Goal: Information Seeking & Learning: Learn about a topic

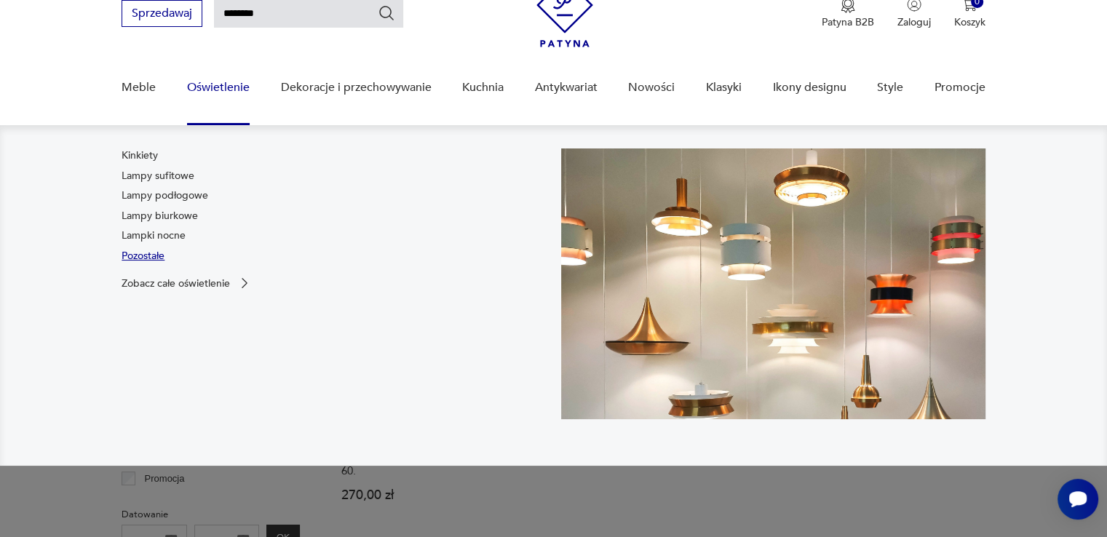
click at [159, 252] on link "Pozostałe" at bounding box center [143, 256] width 43 height 15
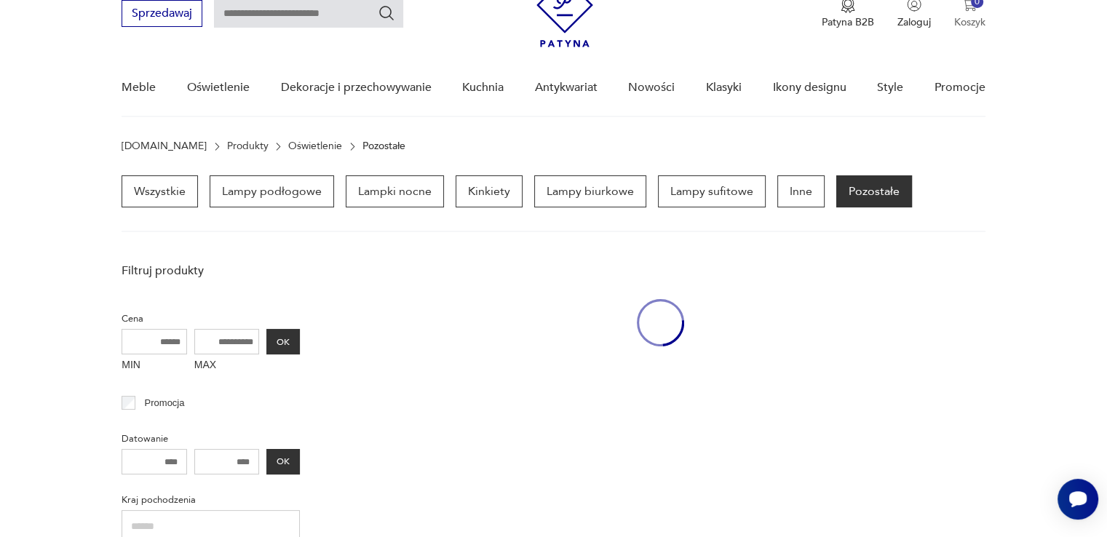
scroll to position [101, 0]
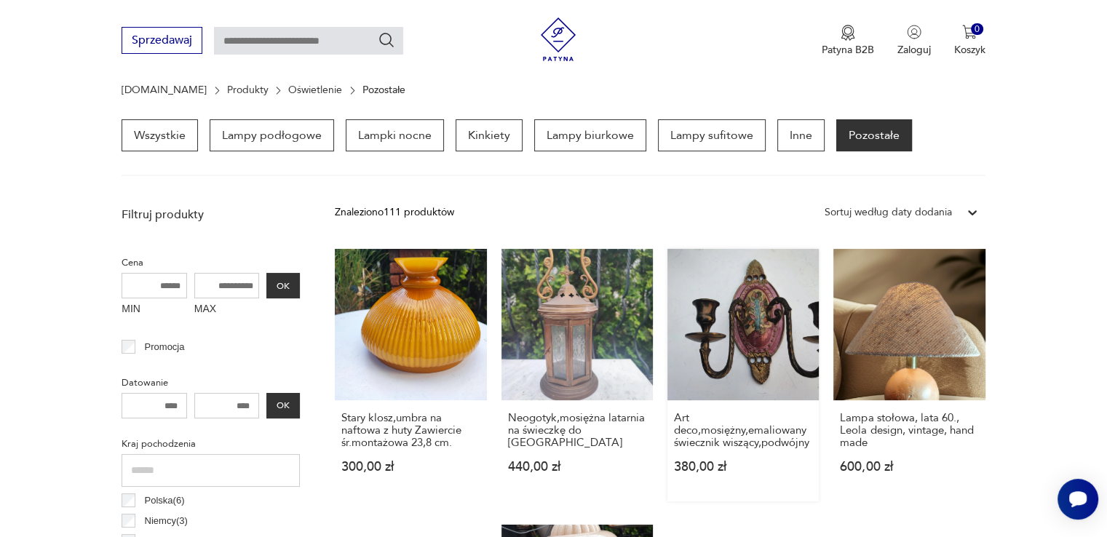
scroll to position [146, 0]
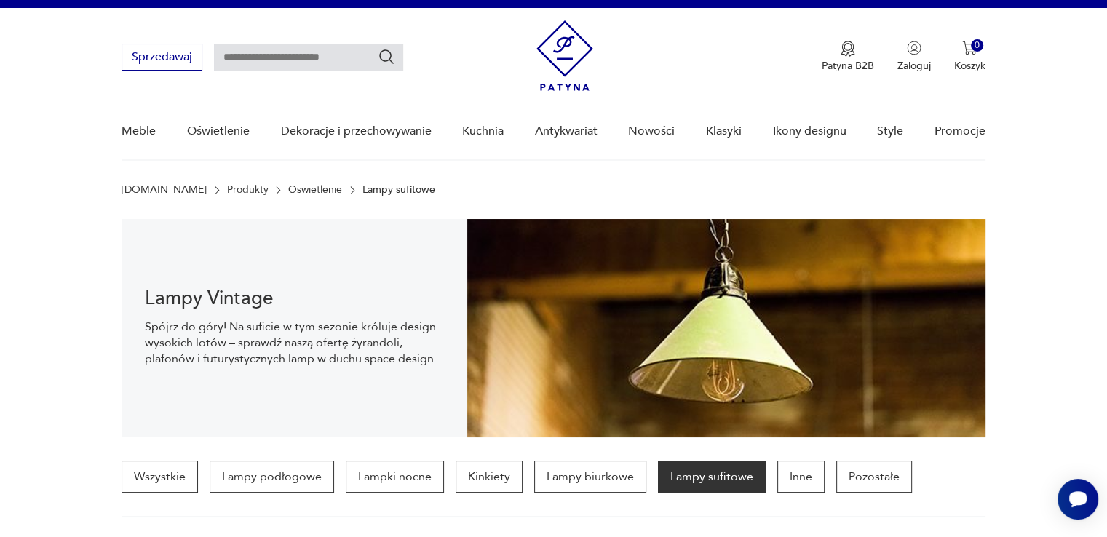
click at [1041, 187] on section "[DOMAIN_NAME] Produkty Oświetlenie Lampy sufitowe" at bounding box center [553, 190] width 1107 height 12
click at [1060, 135] on nav "Sprzedawaj Patyna B2B Zaloguj 0 Koszyk Twój koszyk ( 0 ) Brak produktów w koszy…" at bounding box center [553, 84] width 1107 height 153
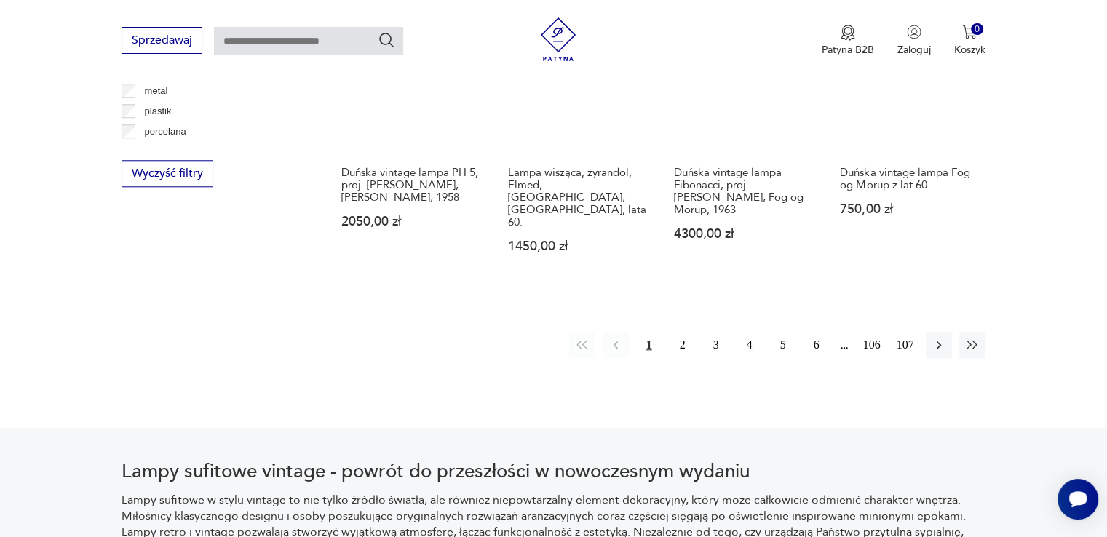
scroll to position [1476, 0]
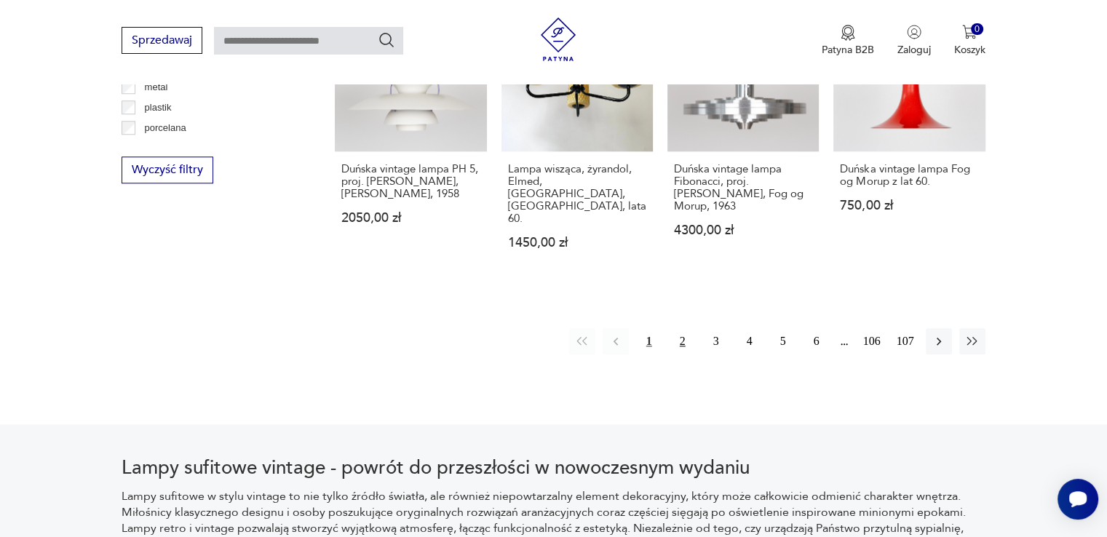
click at [684, 328] on button "2" at bounding box center [682, 341] width 26 height 26
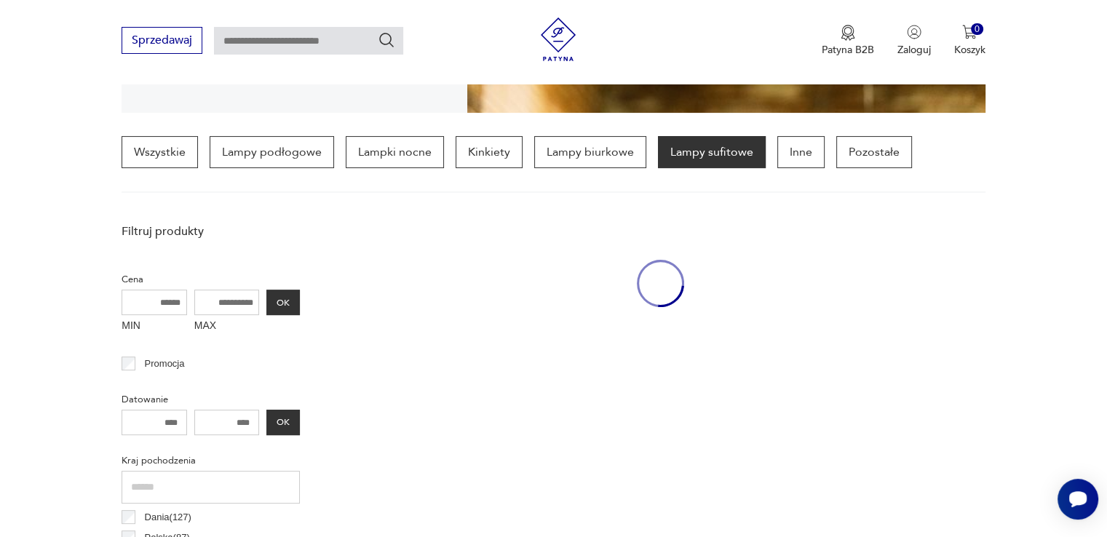
scroll to position [342, 0]
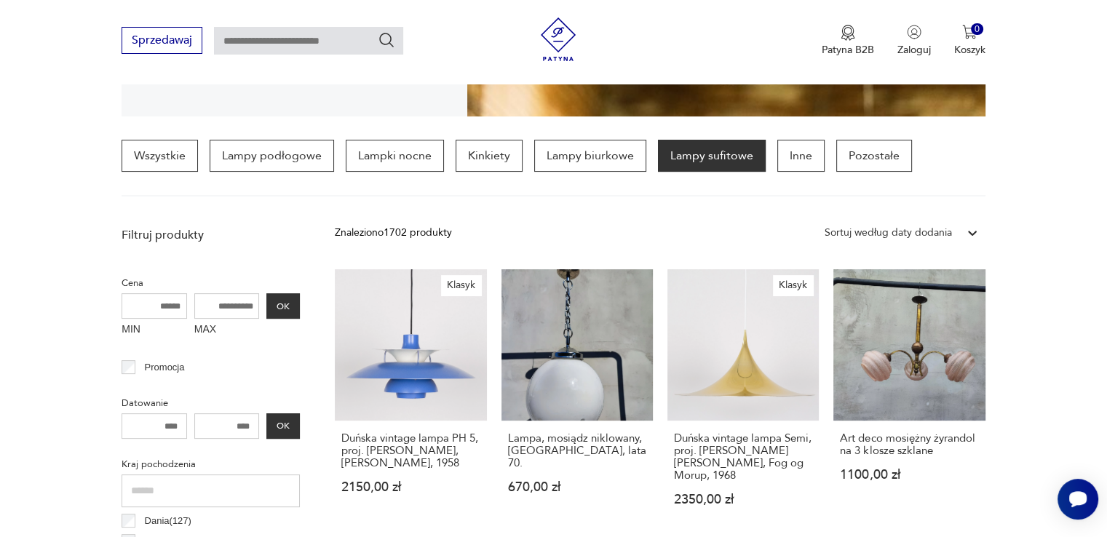
click at [973, 232] on icon at bounding box center [972, 233] width 9 height 5
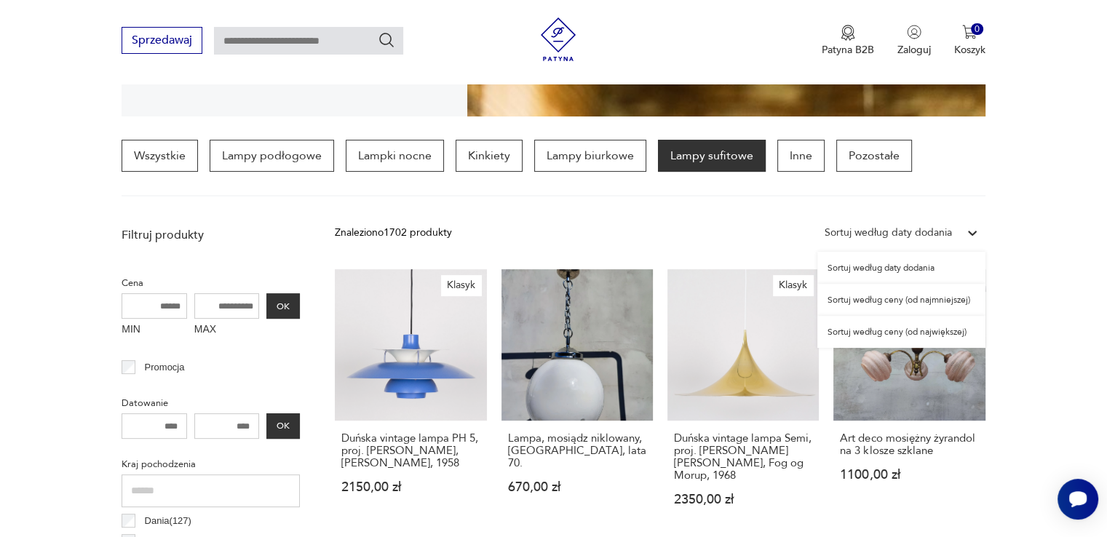
click at [894, 301] on div "Sortuj według ceny (od najmniejszej)" at bounding box center [901, 300] width 168 height 32
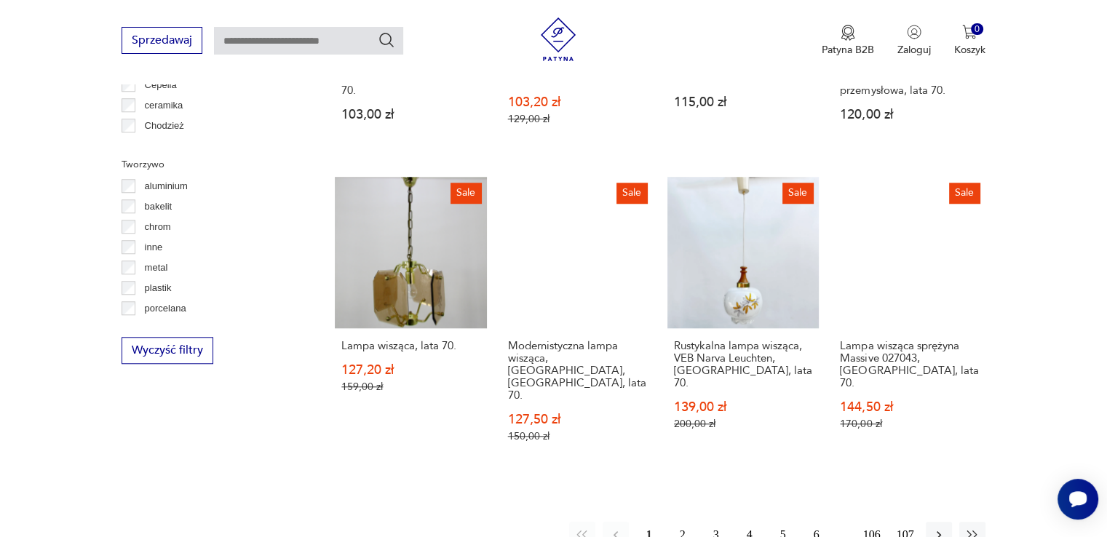
scroll to position [1361, 0]
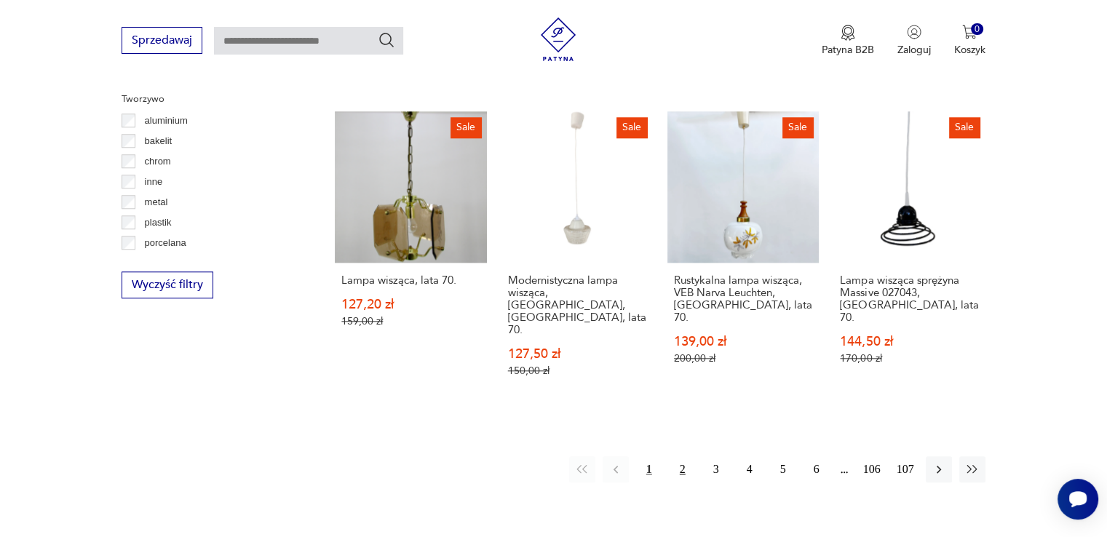
click at [691, 456] on button "2" at bounding box center [682, 469] width 26 height 26
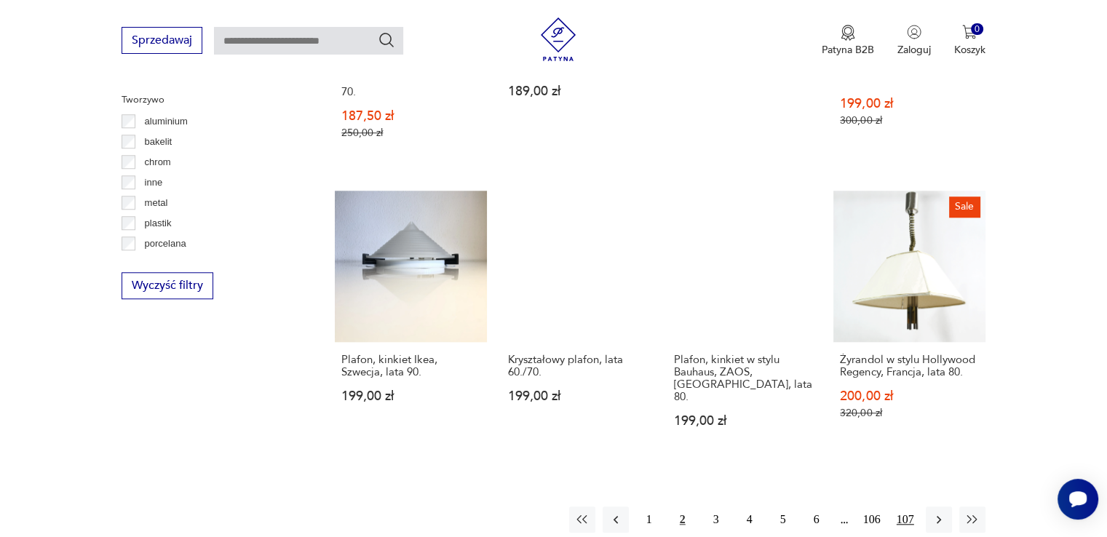
scroll to position [1506, 0]
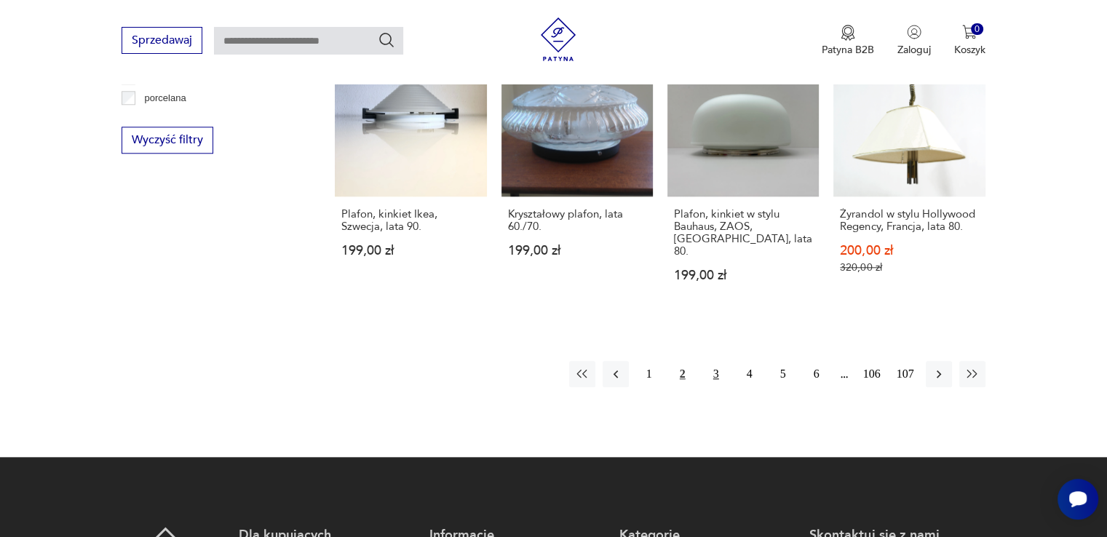
click at [721, 361] on button "3" at bounding box center [716, 374] width 26 height 26
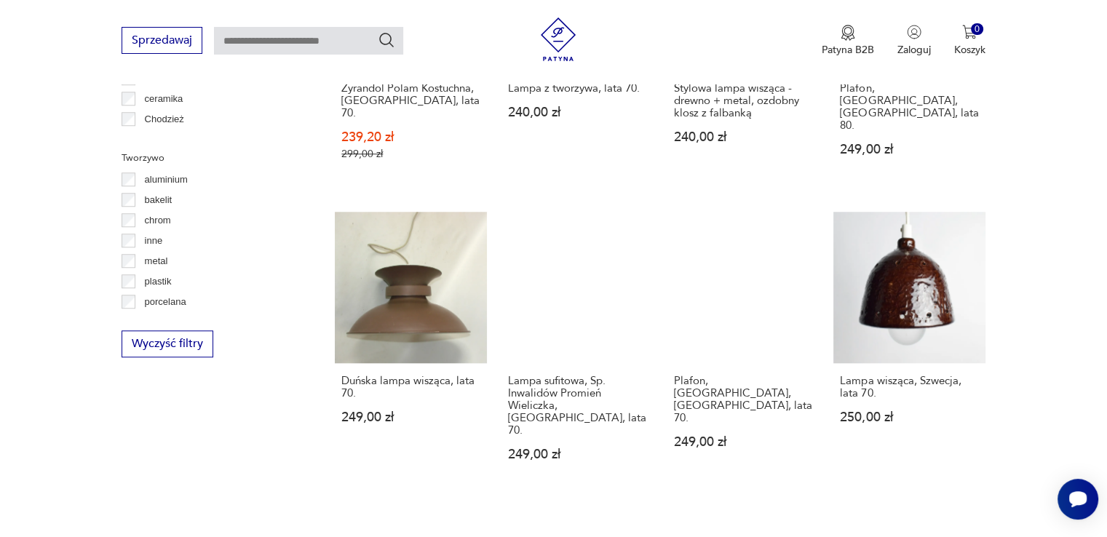
scroll to position [1361, 0]
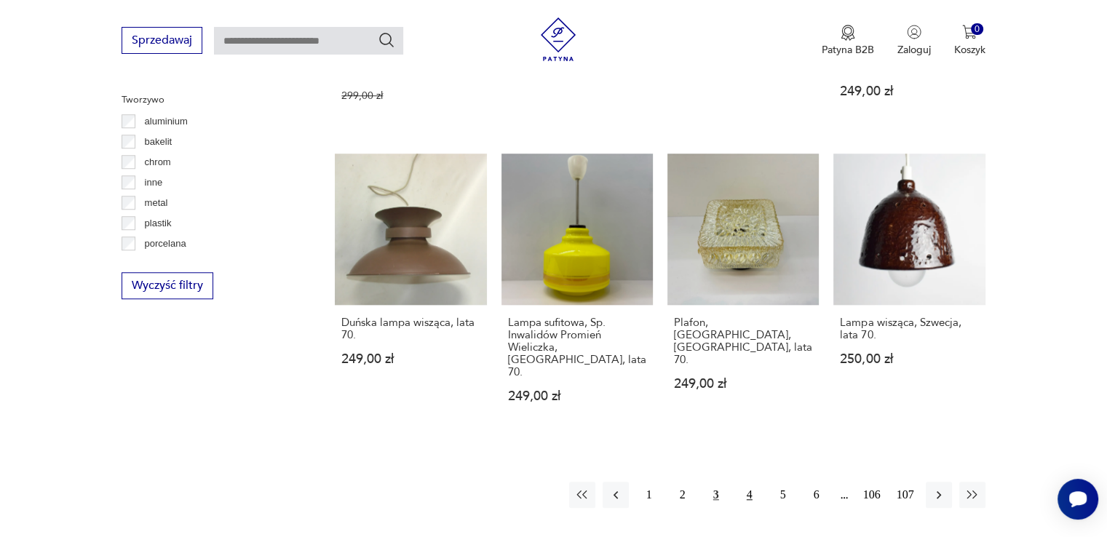
click at [745, 482] on button "4" at bounding box center [749, 495] width 26 height 26
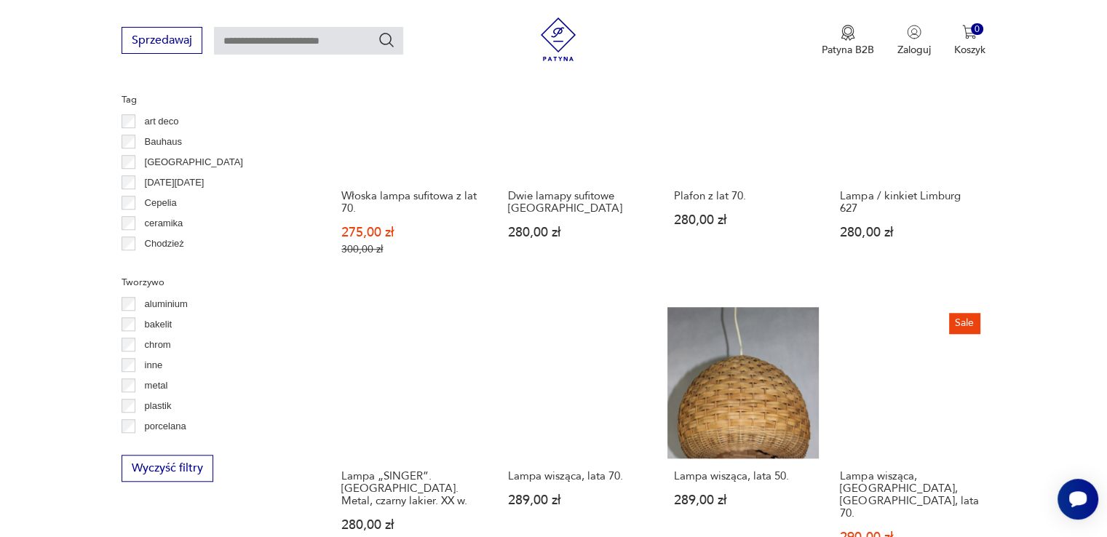
scroll to position [1361, 0]
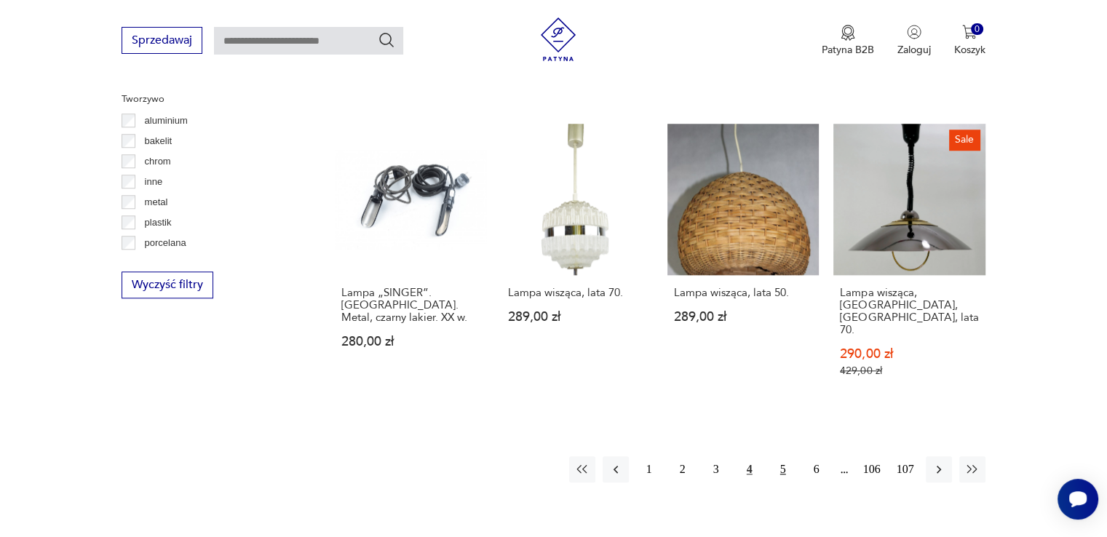
click at [776, 456] on button "5" at bounding box center [783, 469] width 26 height 26
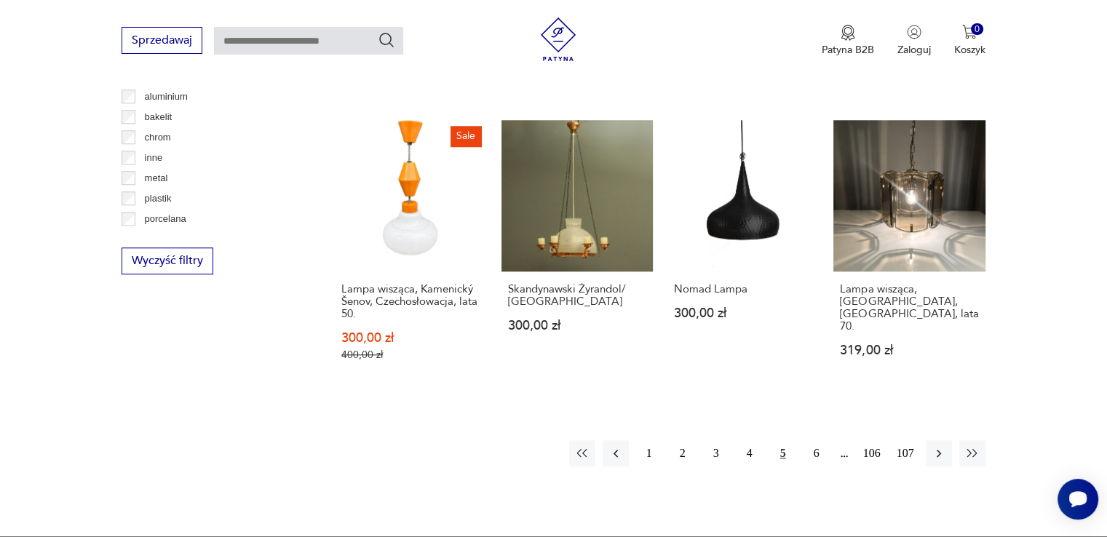
scroll to position [1361, 0]
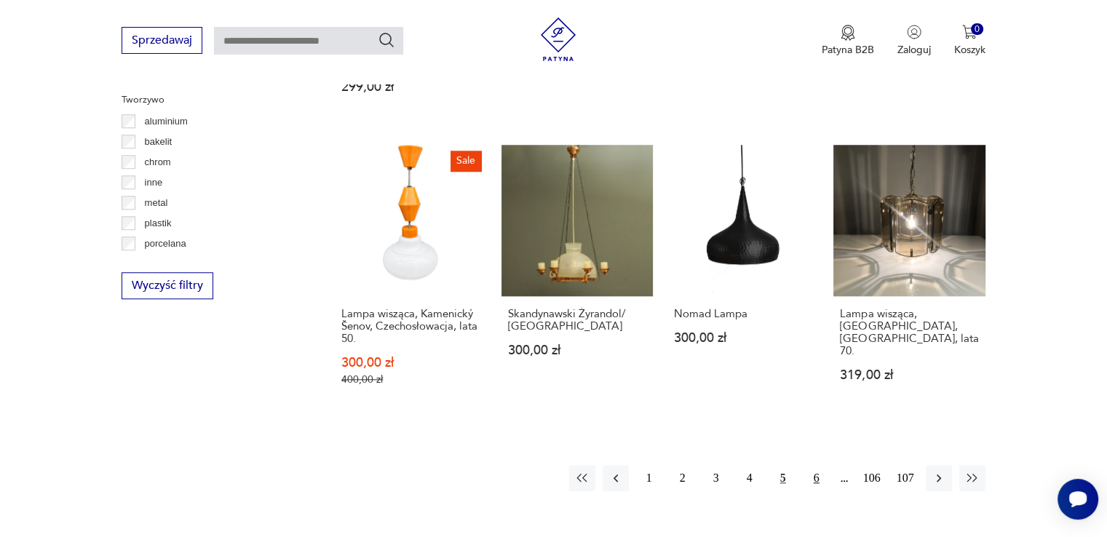
click at [809, 465] on button "6" at bounding box center [816, 478] width 26 height 26
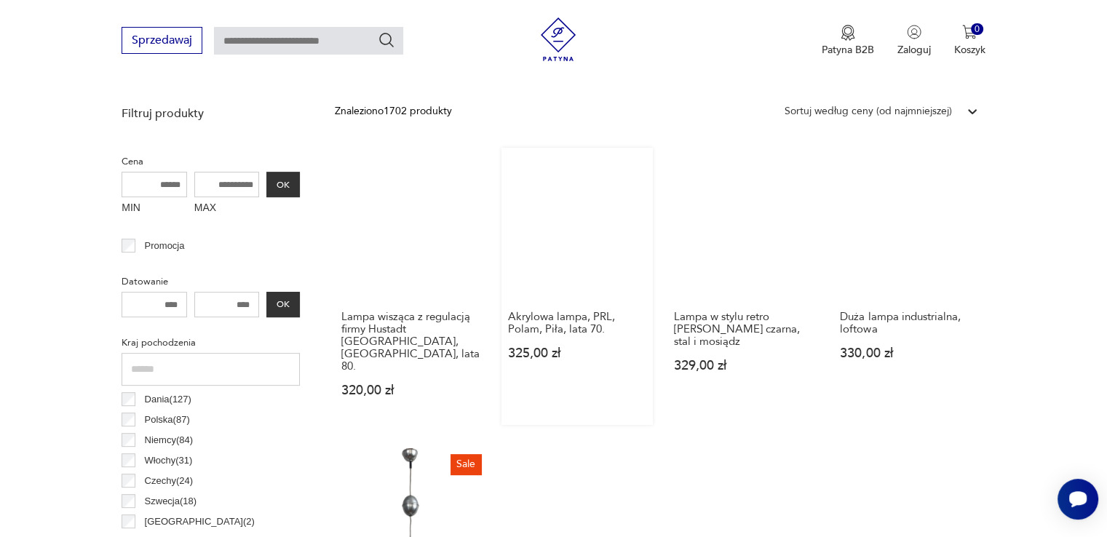
scroll to position [488, 0]
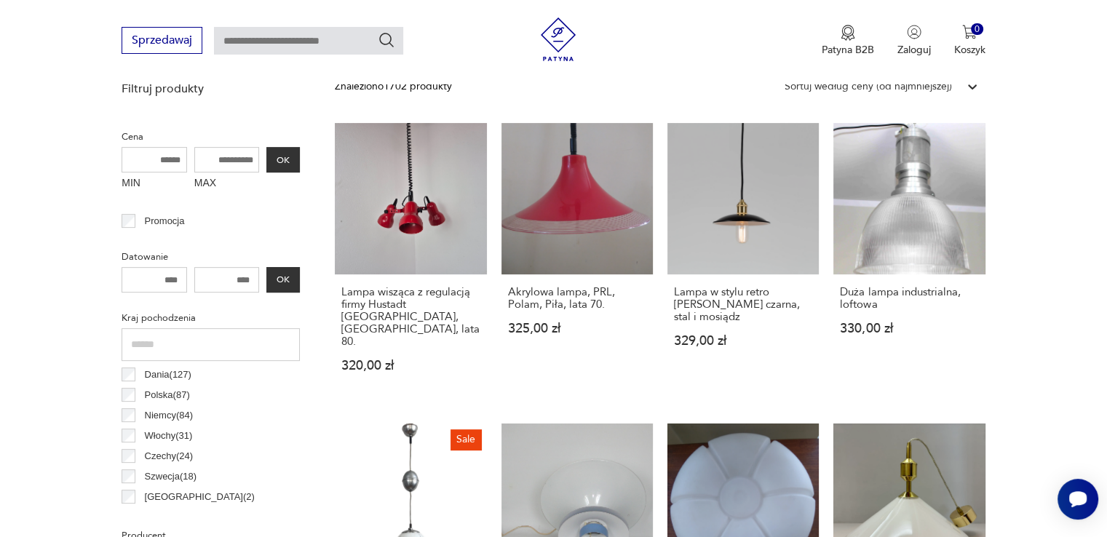
click at [227, 167] on input "MAX" at bounding box center [226, 159] width 65 height 25
click at [271, 156] on button "OK" at bounding box center [282, 159] width 33 height 25
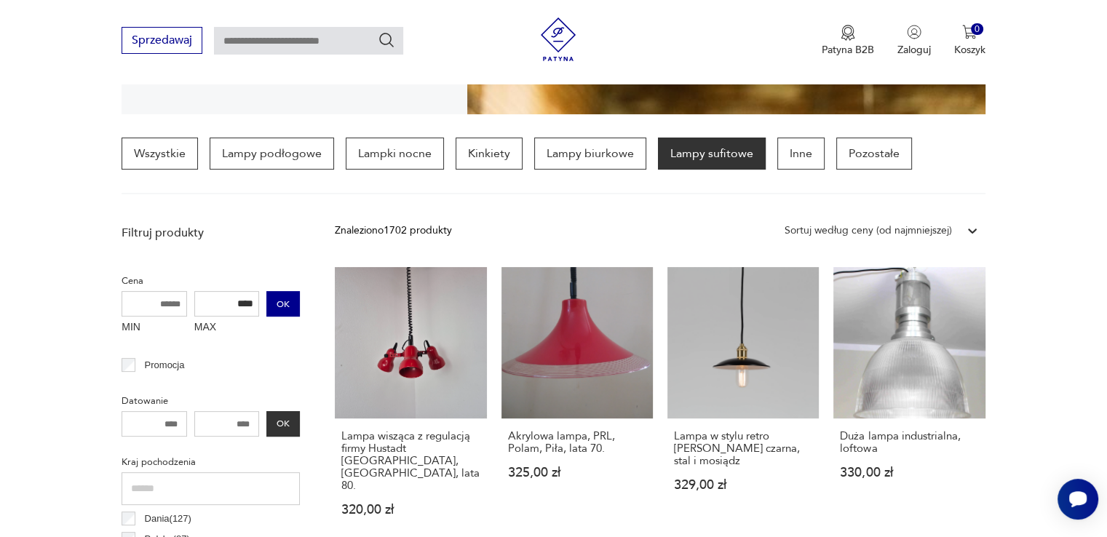
scroll to position [343, 0]
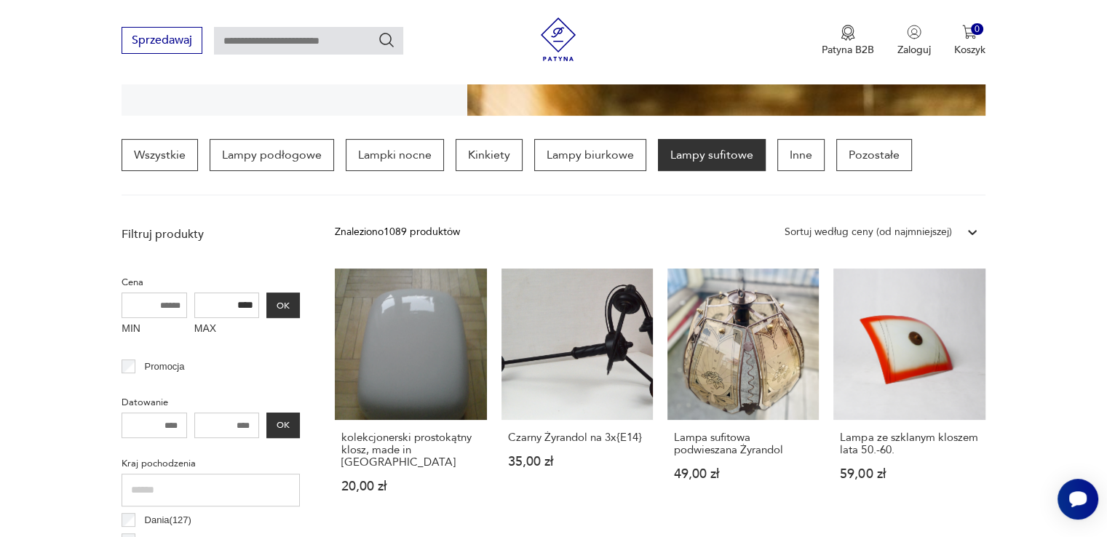
click at [236, 305] on input "****" at bounding box center [226, 305] width 65 height 25
type input "***"
click at [283, 303] on button "OK" at bounding box center [282, 305] width 33 height 25
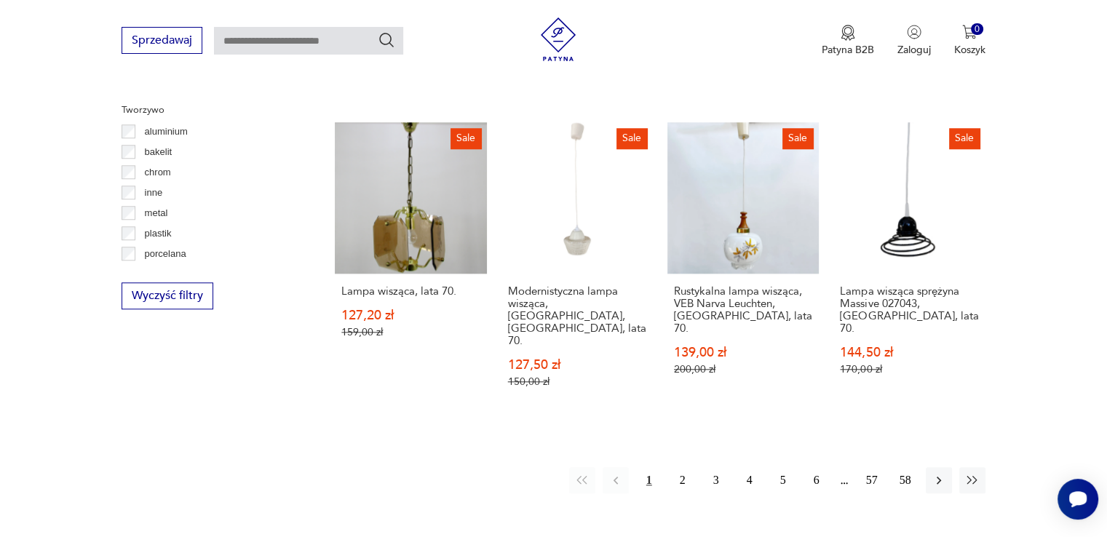
scroll to position [1601, 0]
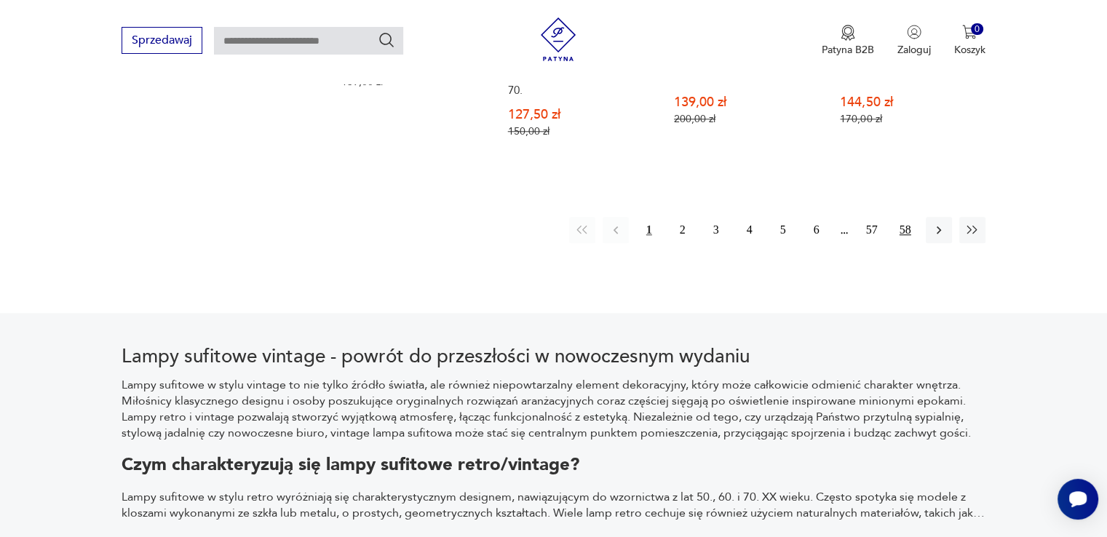
click at [905, 217] on button "58" at bounding box center [905, 230] width 26 height 26
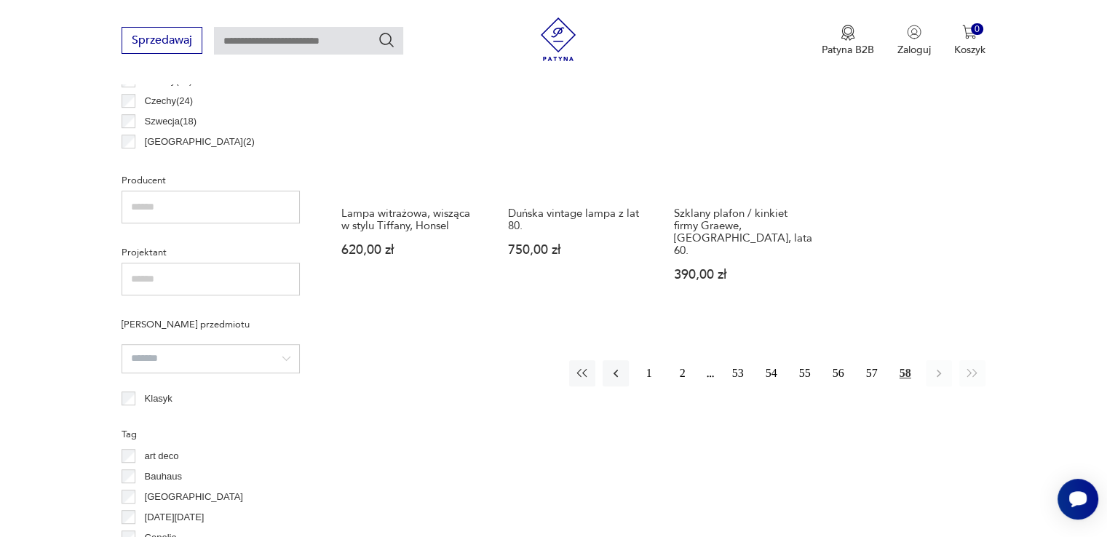
scroll to position [779, 0]
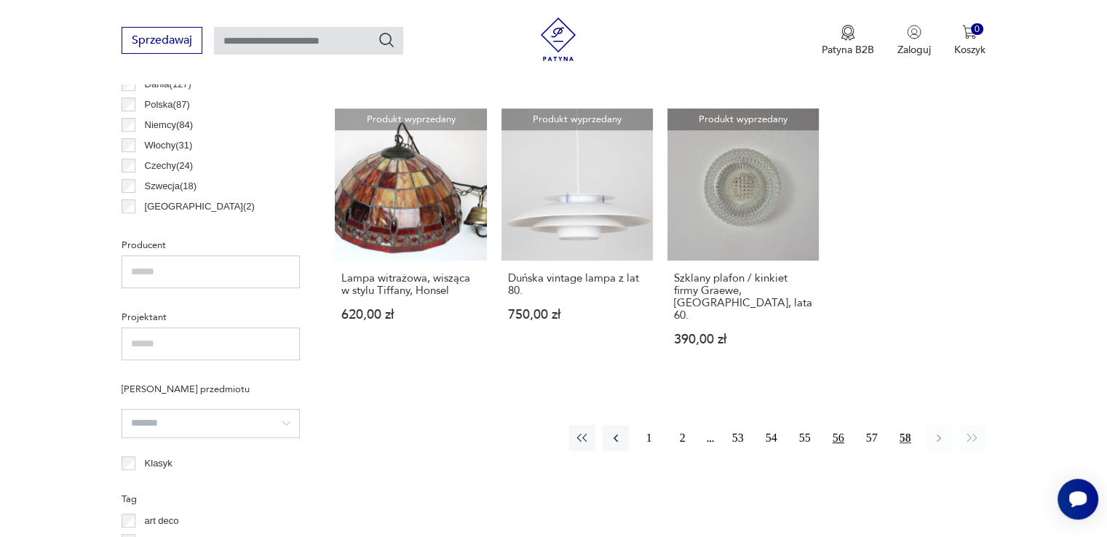
click at [847, 429] on button "56" at bounding box center [838, 438] width 26 height 26
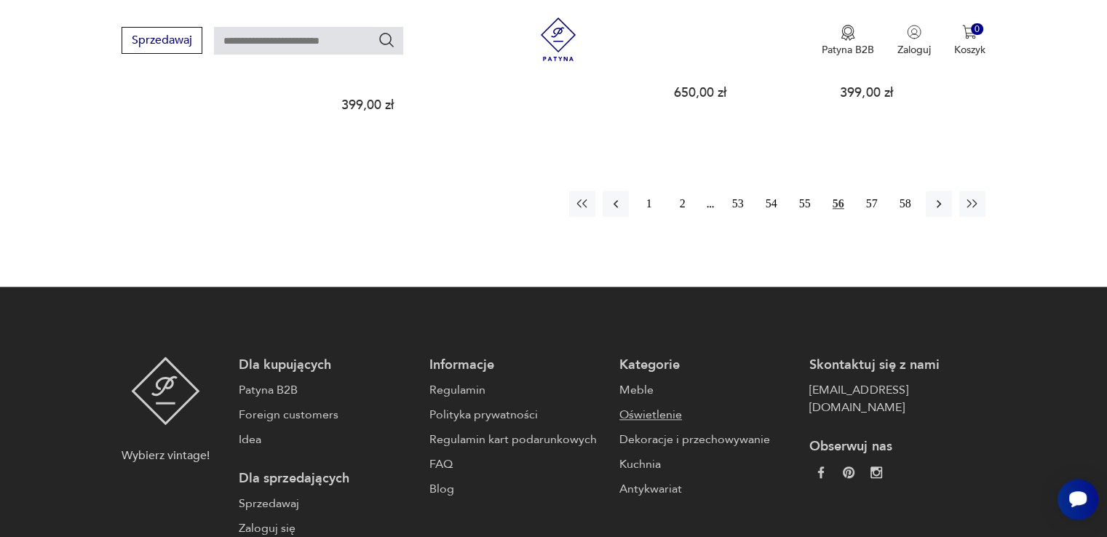
scroll to position [1507, 0]
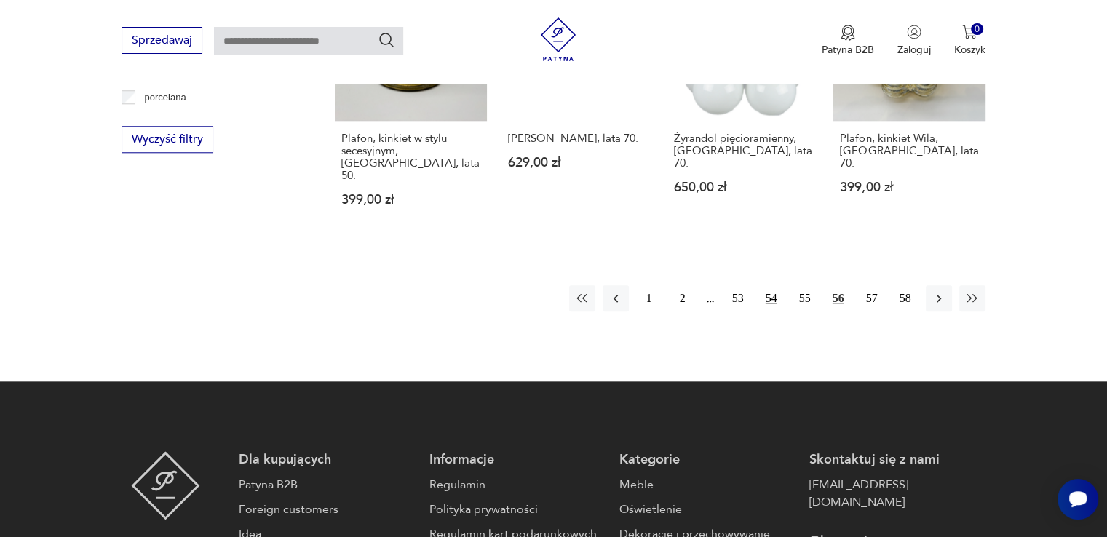
click at [780, 285] on button "54" at bounding box center [771, 298] width 26 height 26
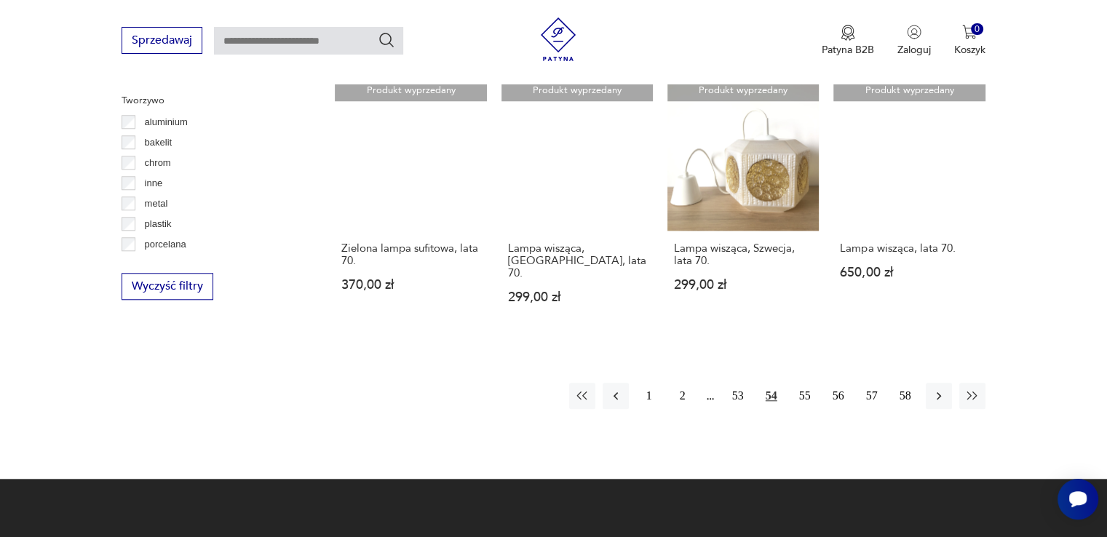
scroll to position [1361, 0]
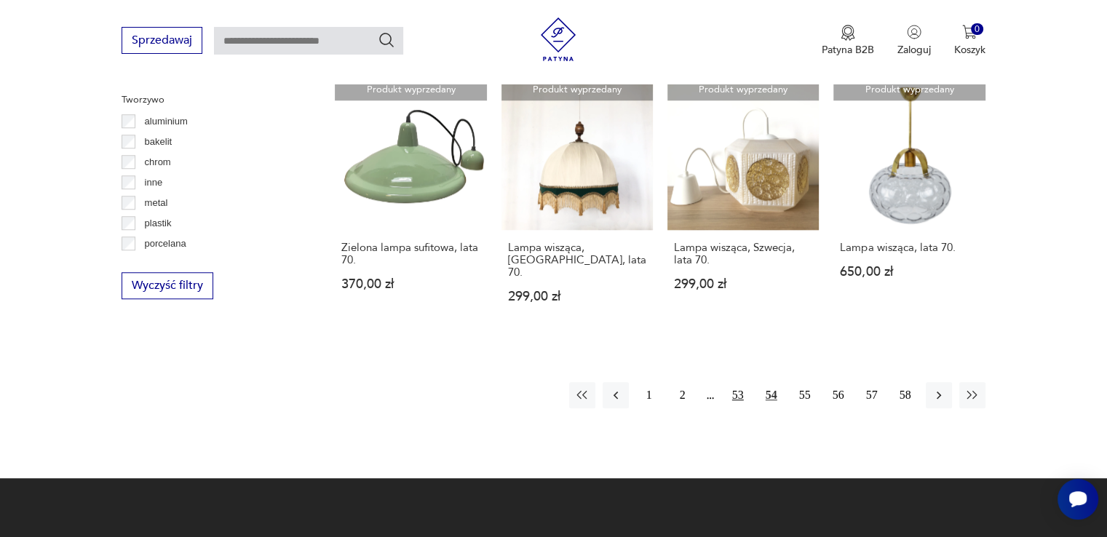
click at [734, 382] on button "53" at bounding box center [738, 395] width 26 height 26
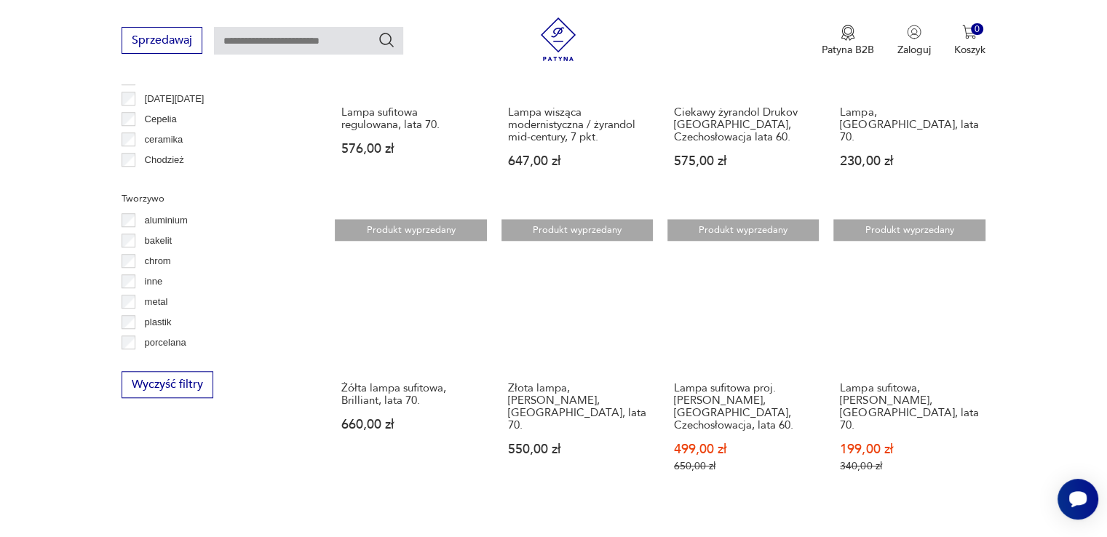
scroll to position [1507, 0]
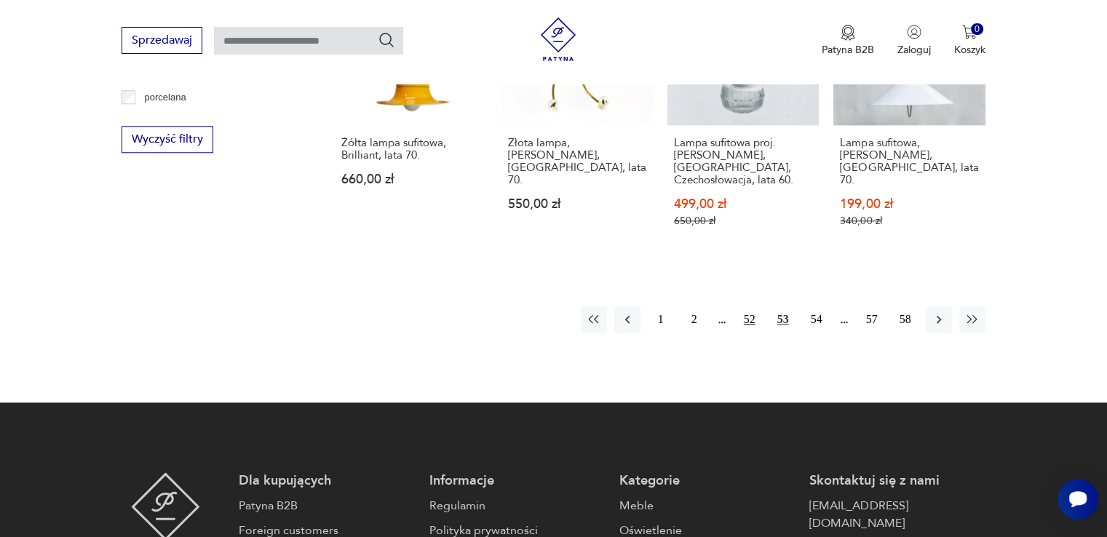
click at [742, 306] on button "52" at bounding box center [749, 319] width 26 height 26
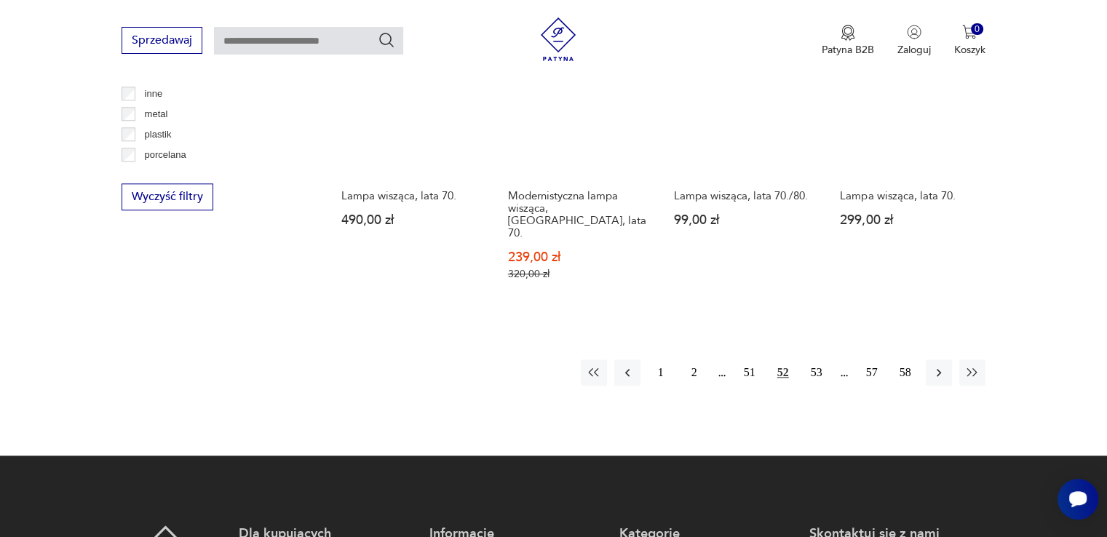
scroll to position [1506, 0]
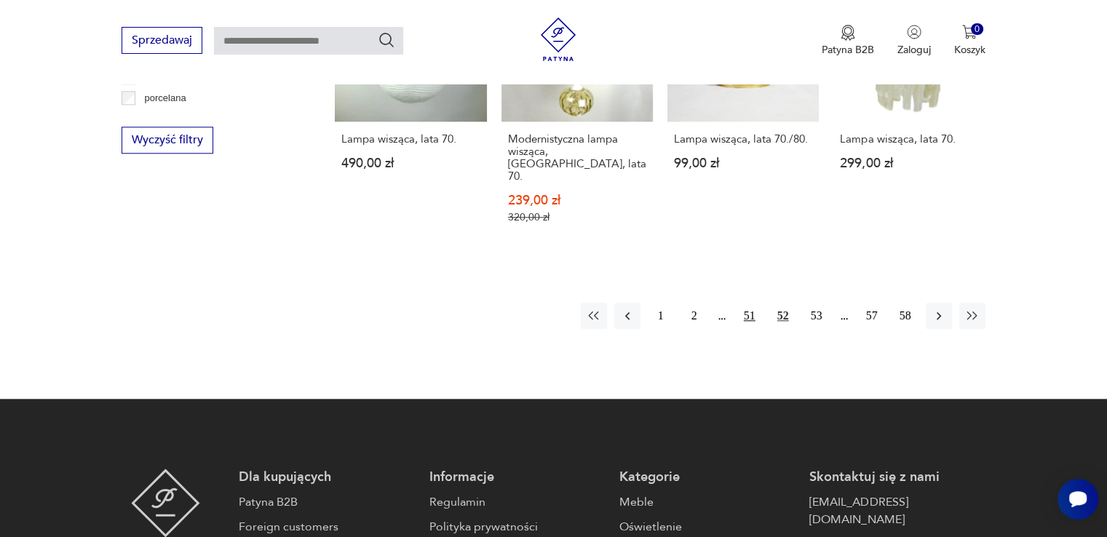
click at [758, 303] on button "51" at bounding box center [749, 316] width 26 height 26
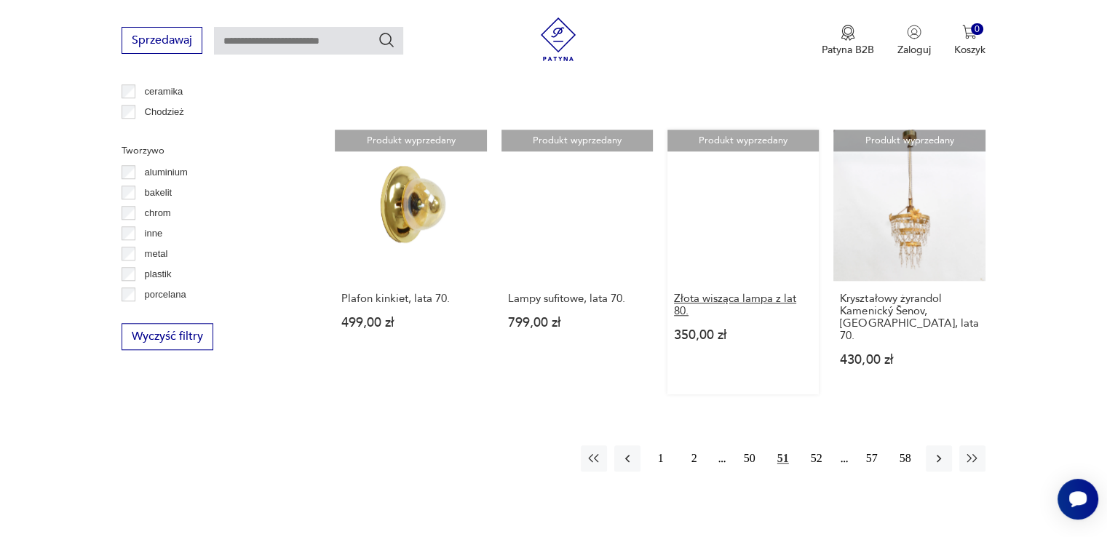
scroll to position [1361, 0]
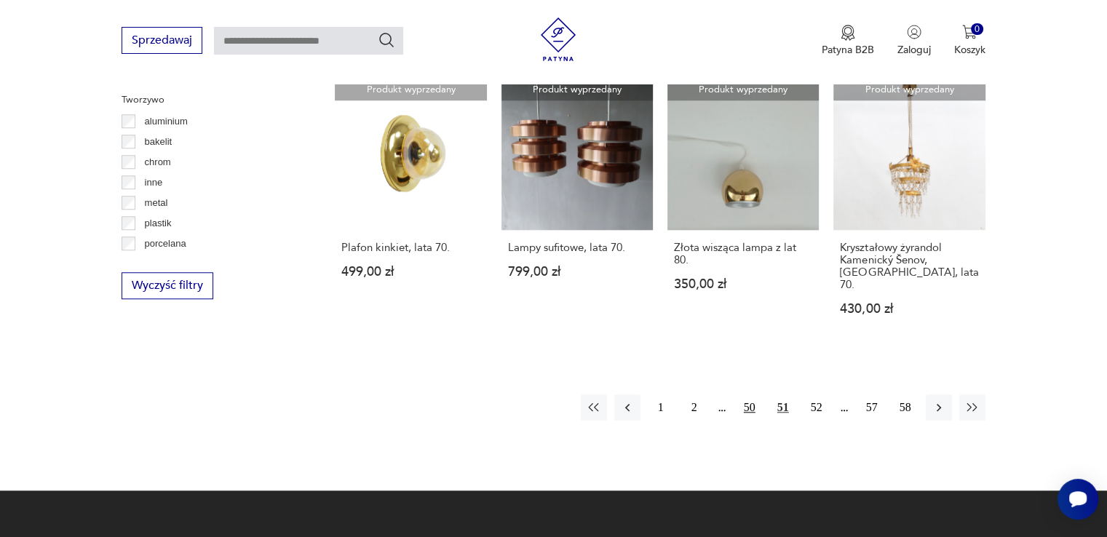
click at [747, 394] on button "50" at bounding box center [749, 407] width 26 height 26
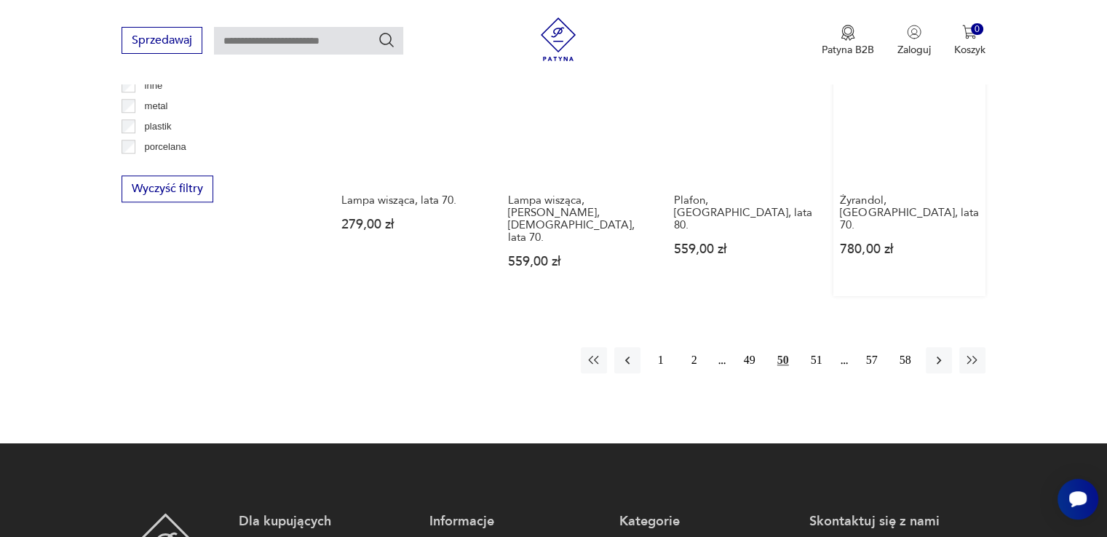
scroll to position [1507, 0]
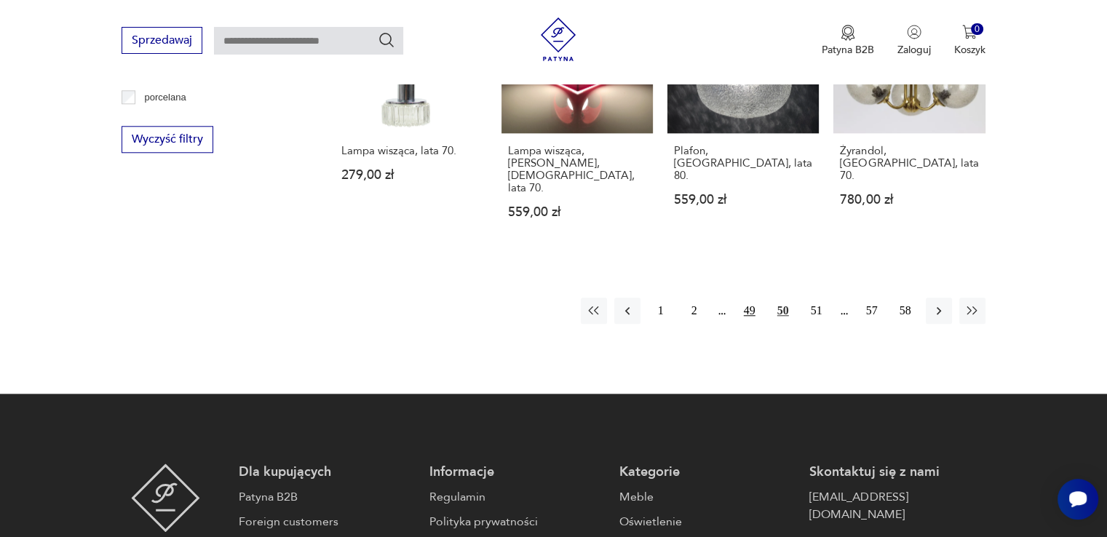
click at [750, 298] on button "49" at bounding box center [749, 311] width 26 height 26
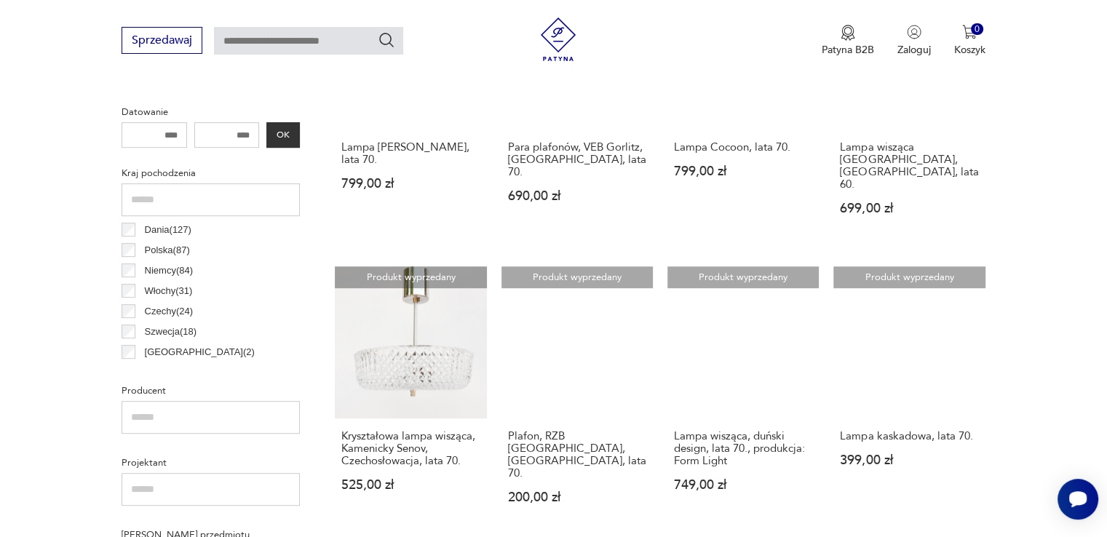
scroll to position [924, 0]
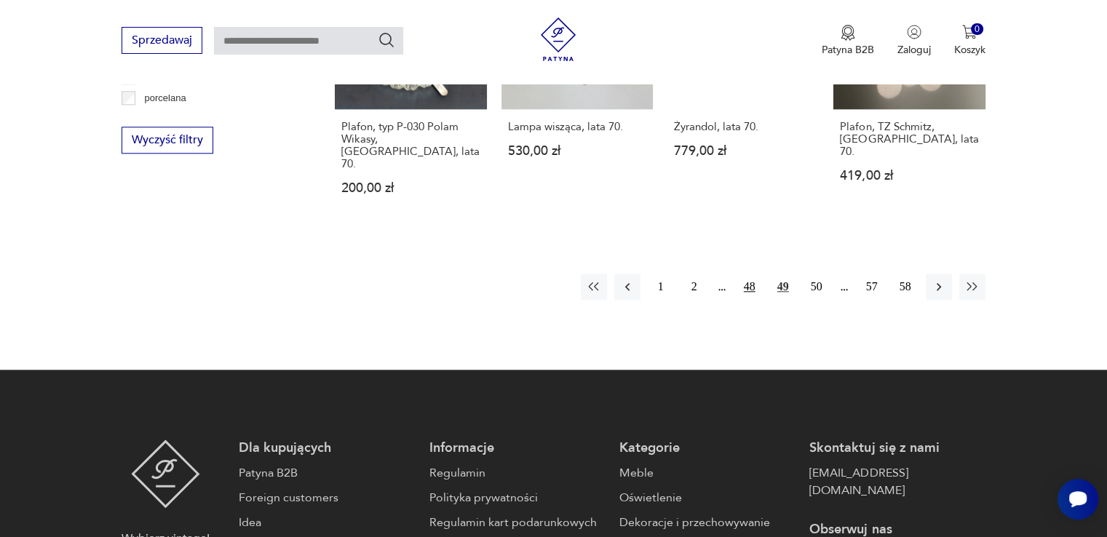
click at [753, 274] on button "48" at bounding box center [749, 287] width 26 height 26
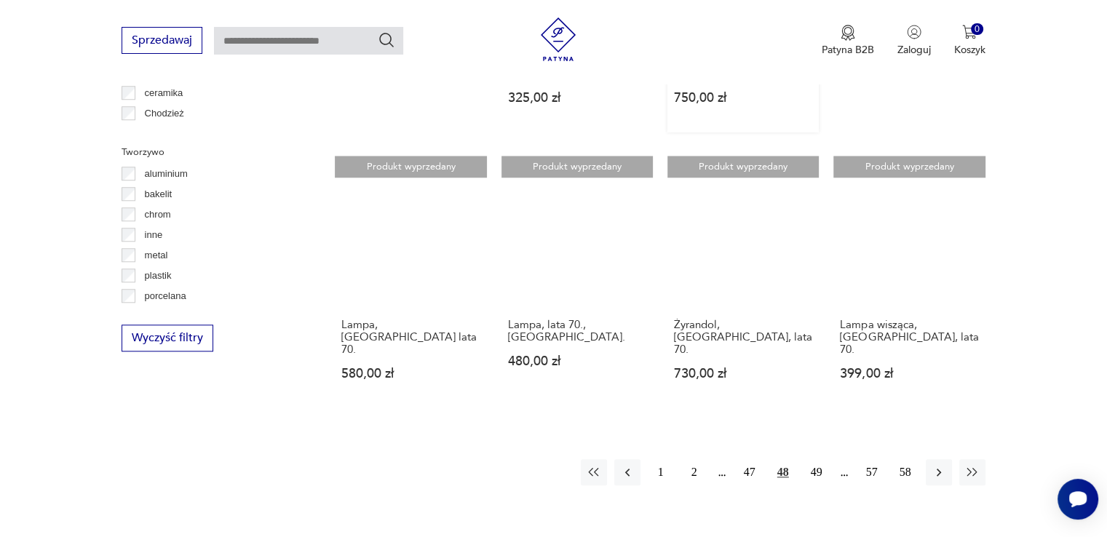
scroll to position [1506, 0]
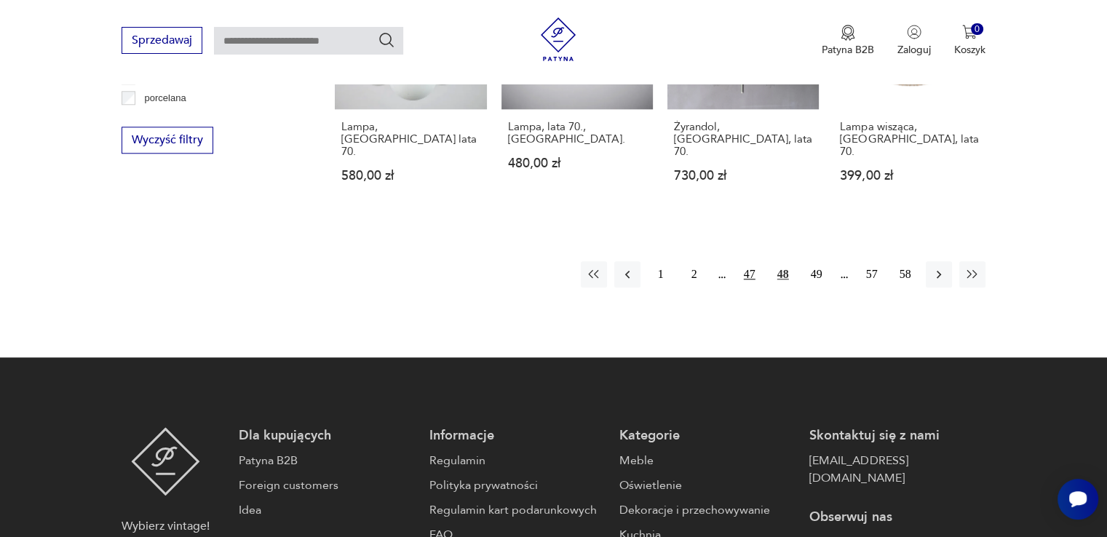
click at [747, 261] on button "47" at bounding box center [749, 274] width 26 height 26
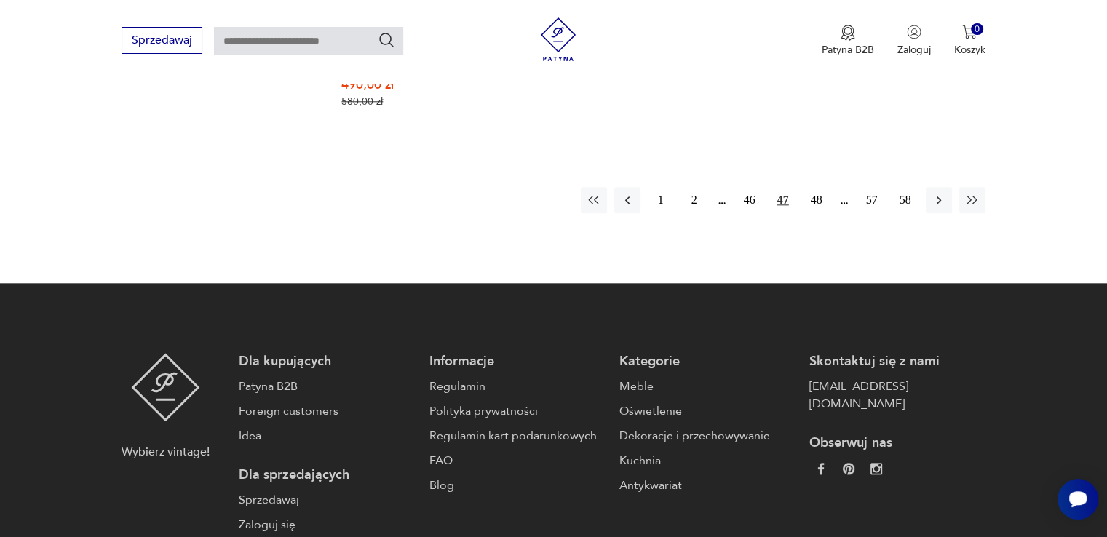
scroll to position [1585, 0]
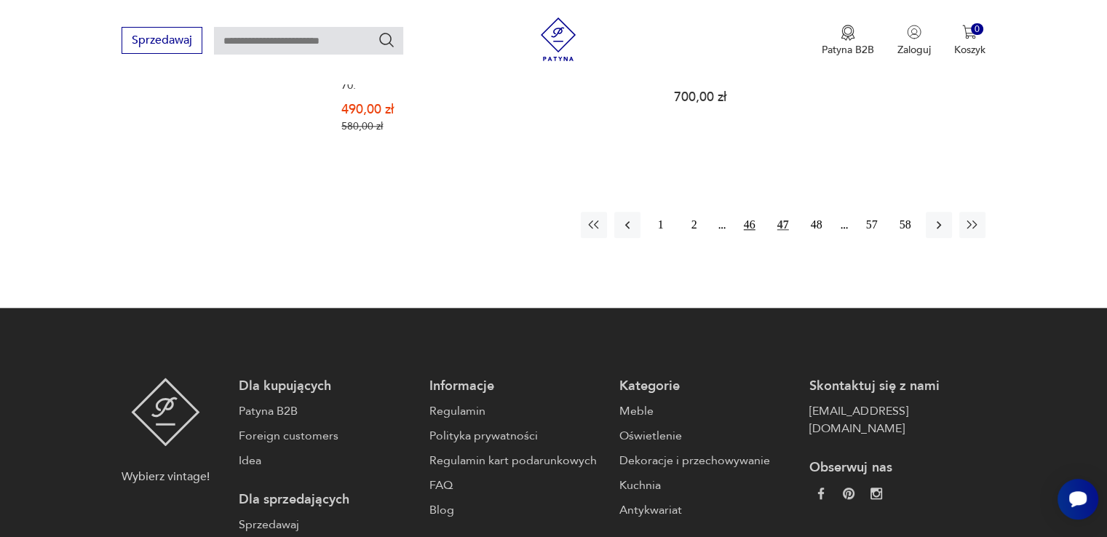
click at [739, 212] on button "46" at bounding box center [749, 225] width 26 height 26
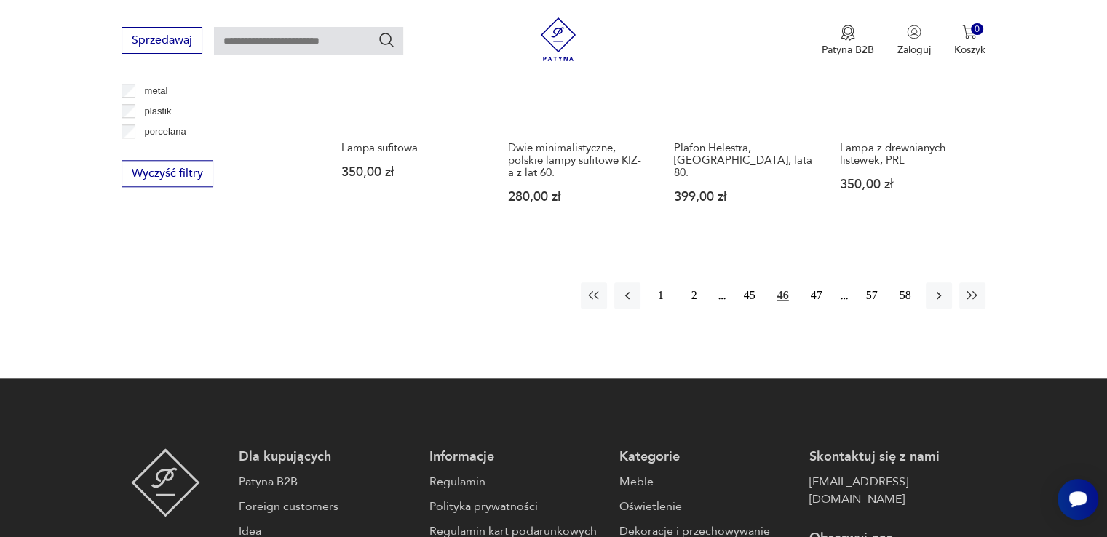
scroll to position [1506, 0]
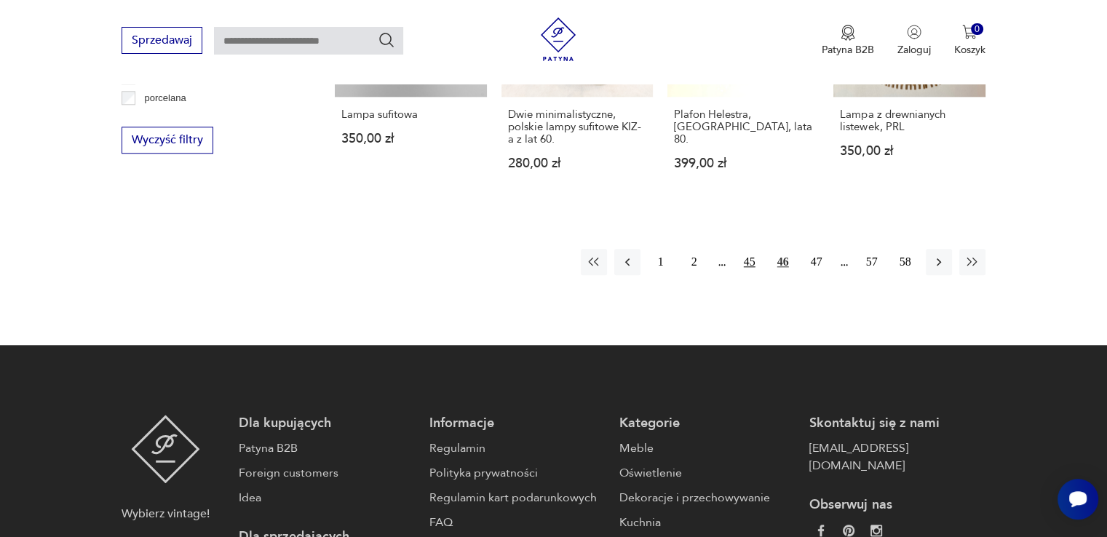
click at [752, 249] on button "45" at bounding box center [749, 262] width 26 height 26
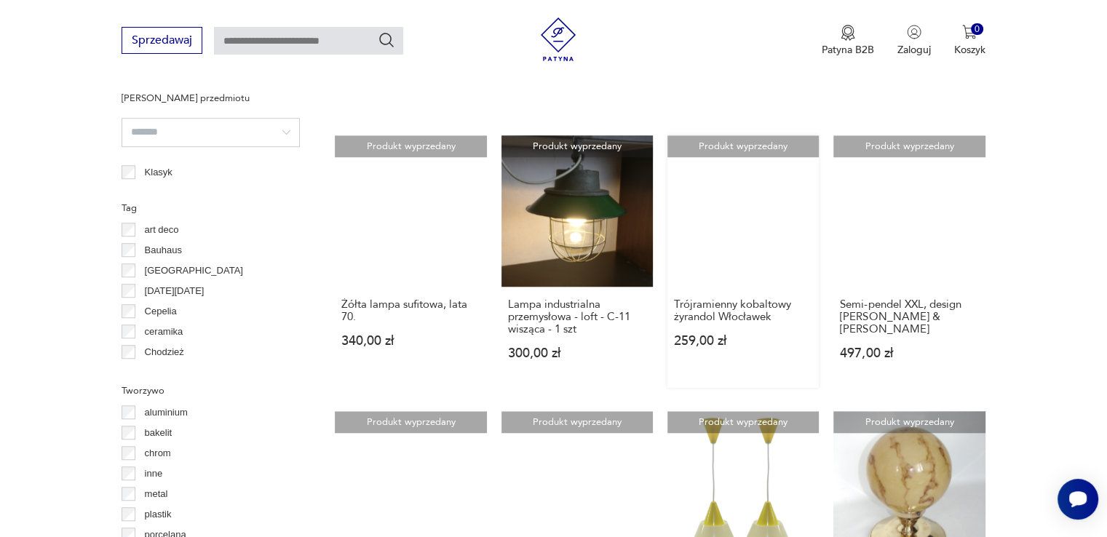
scroll to position [1506, 0]
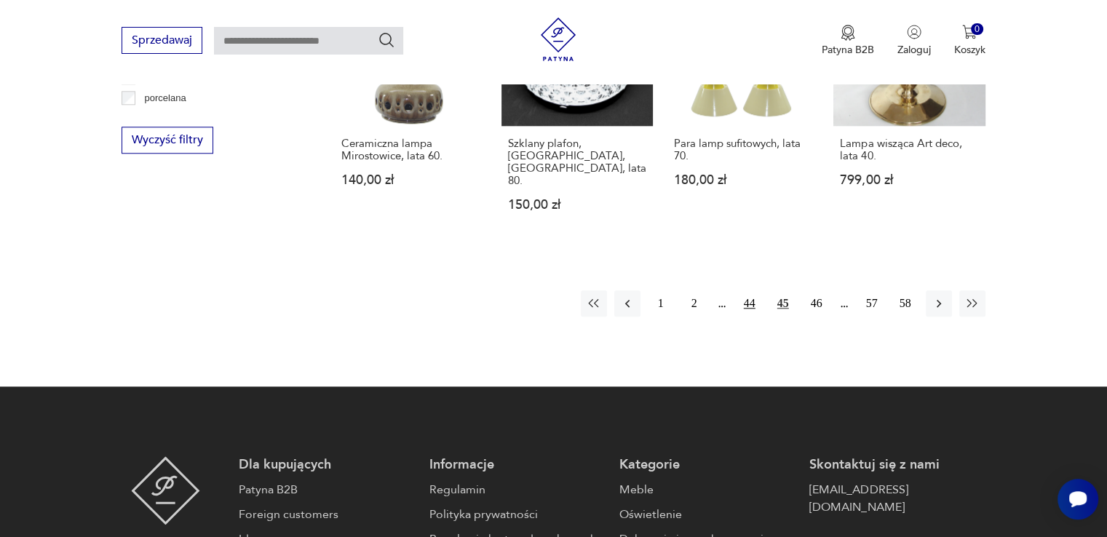
click at [738, 290] on button "44" at bounding box center [749, 303] width 26 height 26
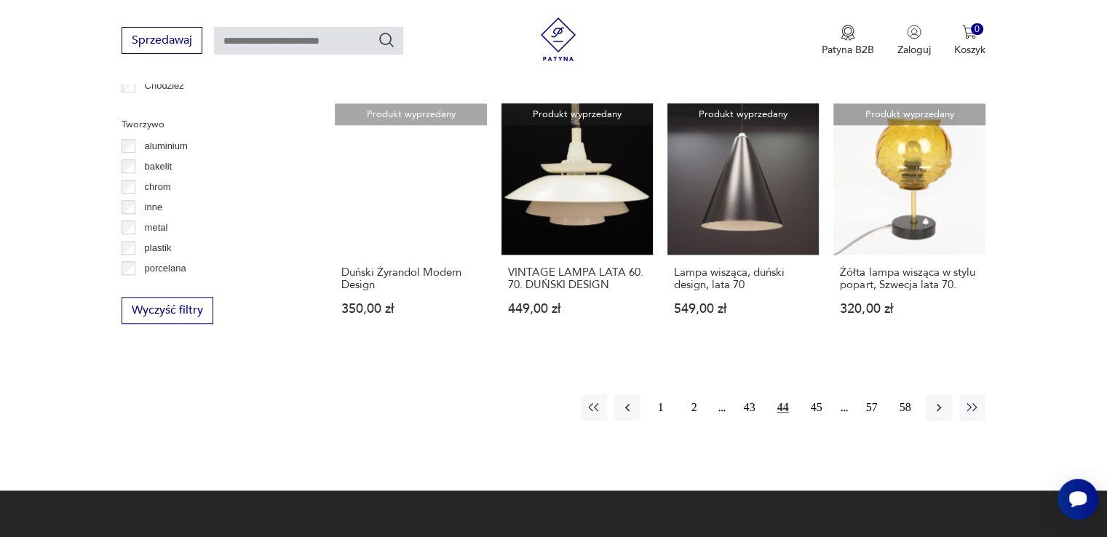
scroll to position [1361, 0]
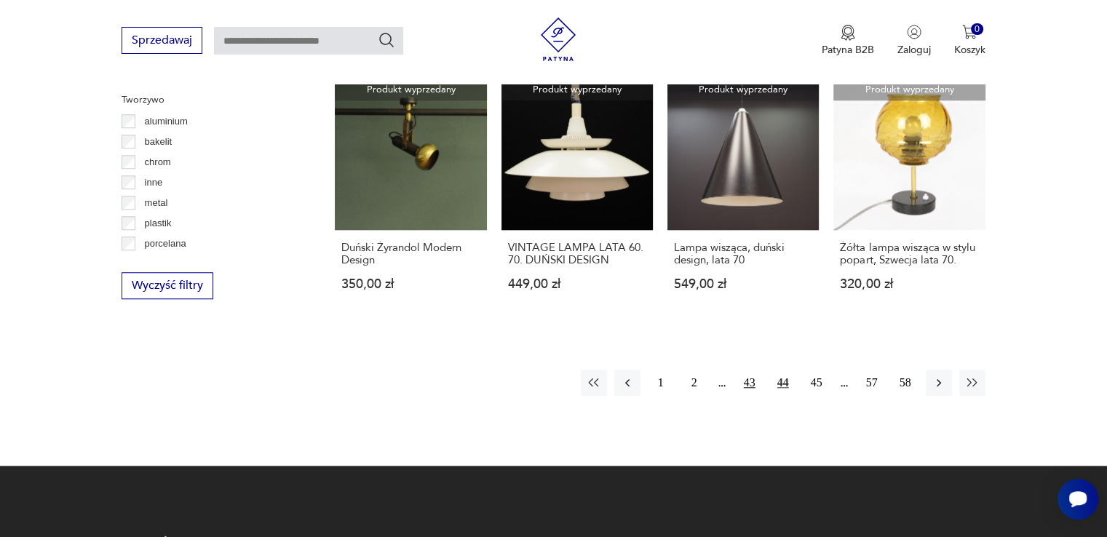
click at [755, 370] on button "43" at bounding box center [749, 383] width 26 height 26
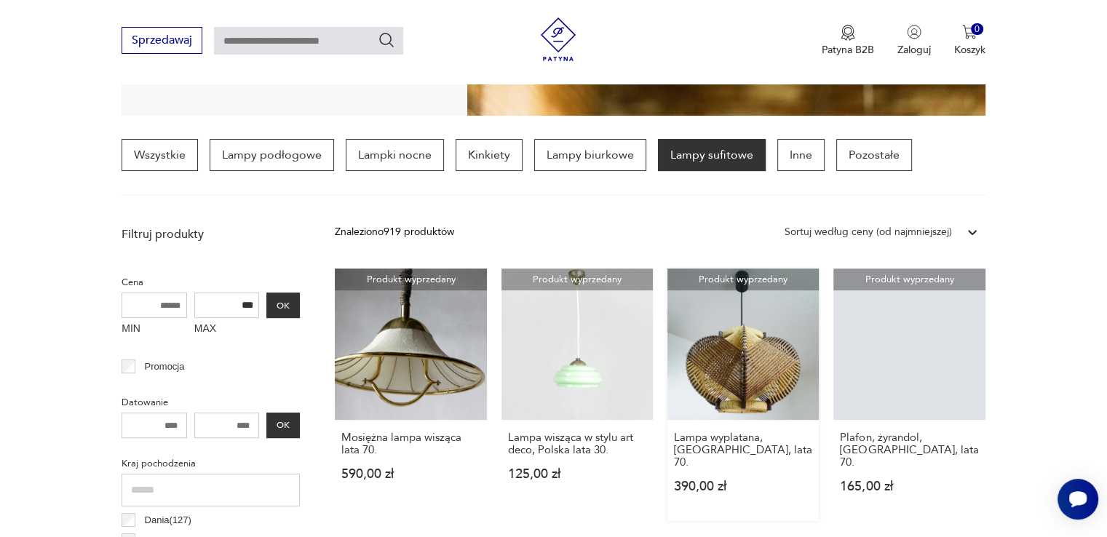
scroll to position [1361, 0]
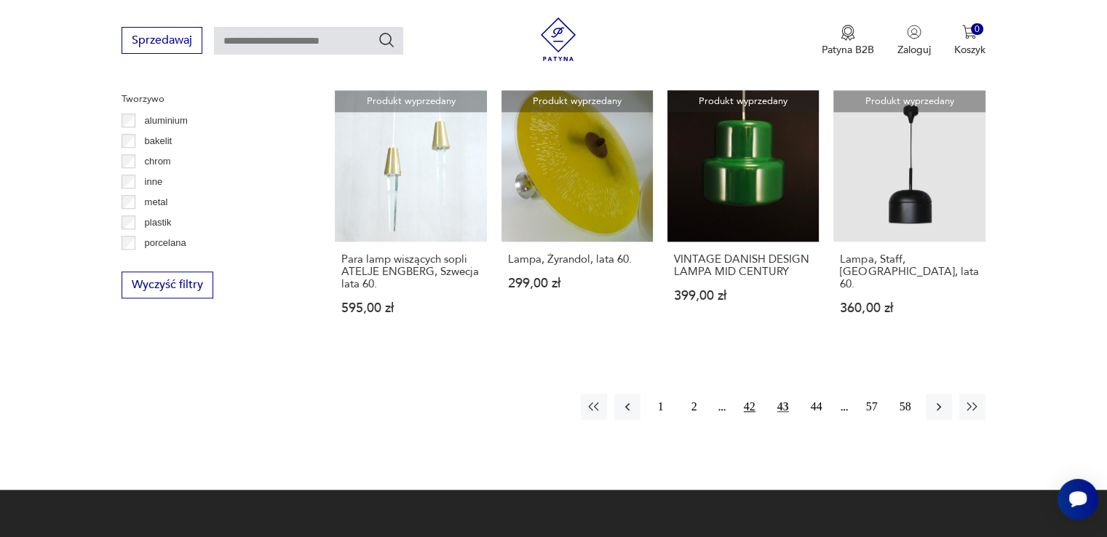
click at [742, 394] on button "42" at bounding box center [749, 407] width 26 height 26
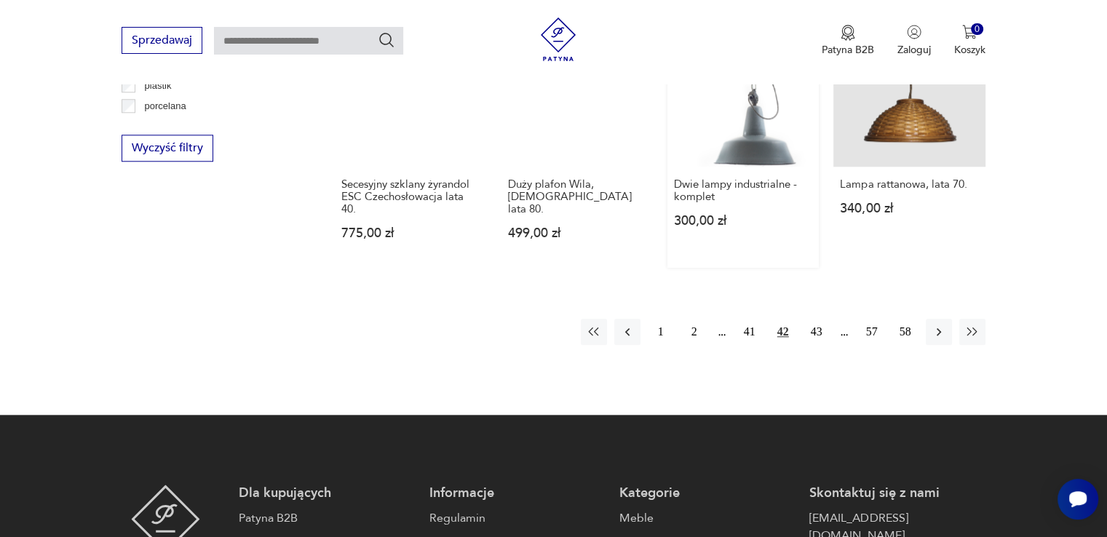
scroll to position [1506, 0]
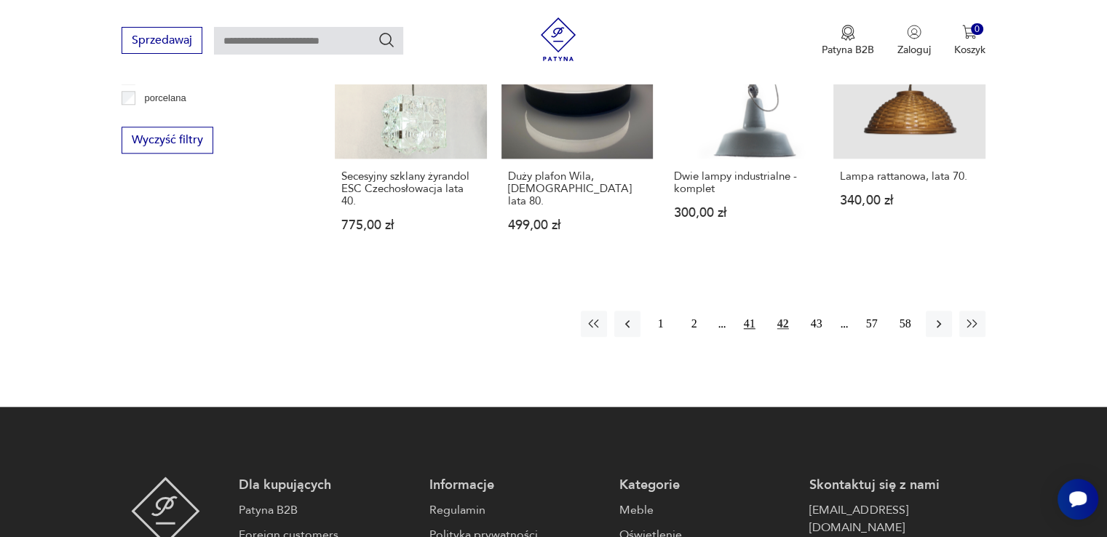
click at [748, 311] on button "41" at bounding box center [749, 324] width 26 height 26
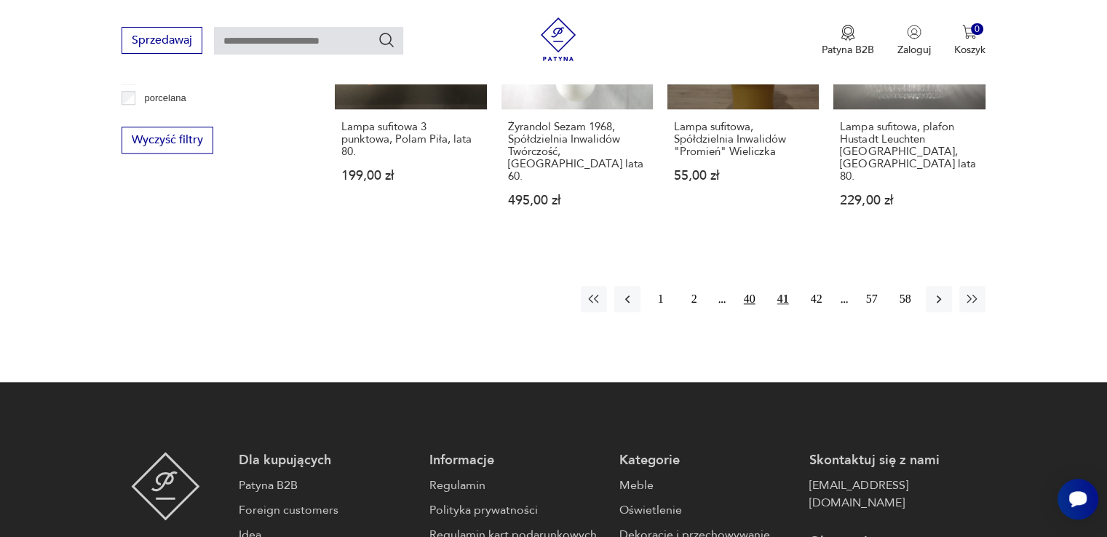
click at [745, 286] on button "40" at bounding box center [749, 299] width 26 height 26
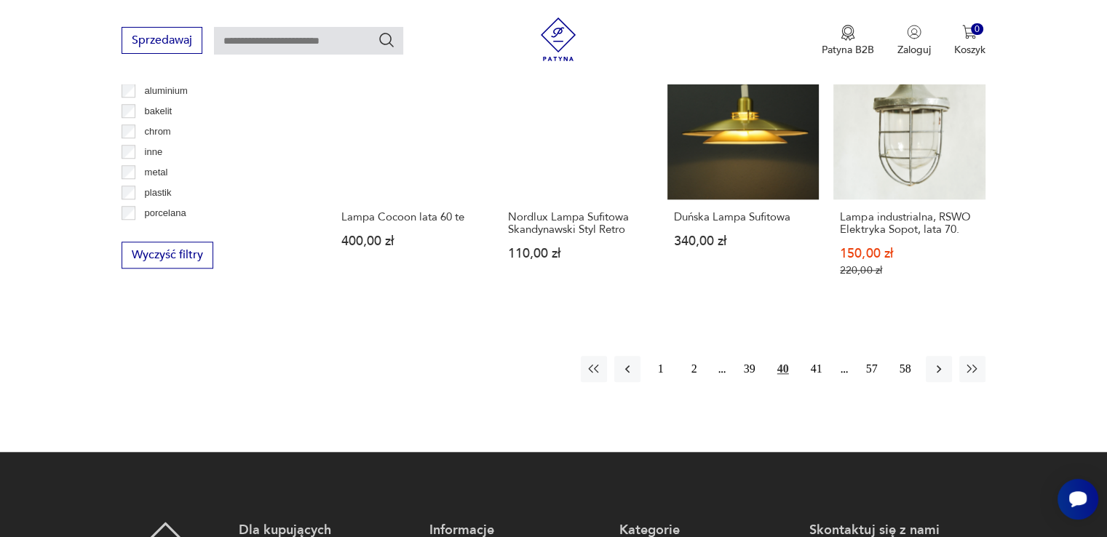
scroll to position [1506, 0]
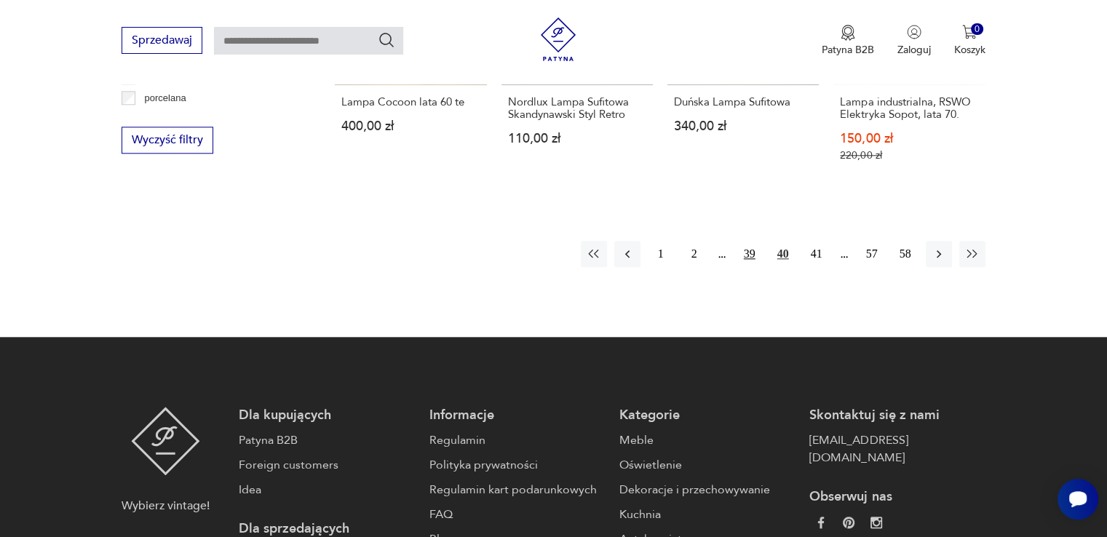
click at [744, 241] on button "39" at bounding box center [749, 254] width 26 height 26
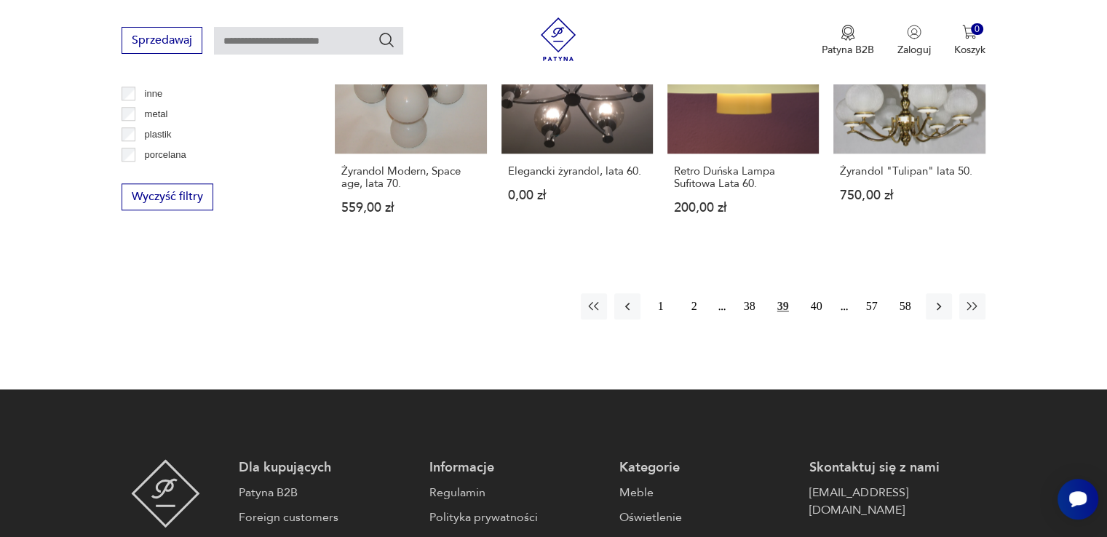
scroll to position [1506, 0]
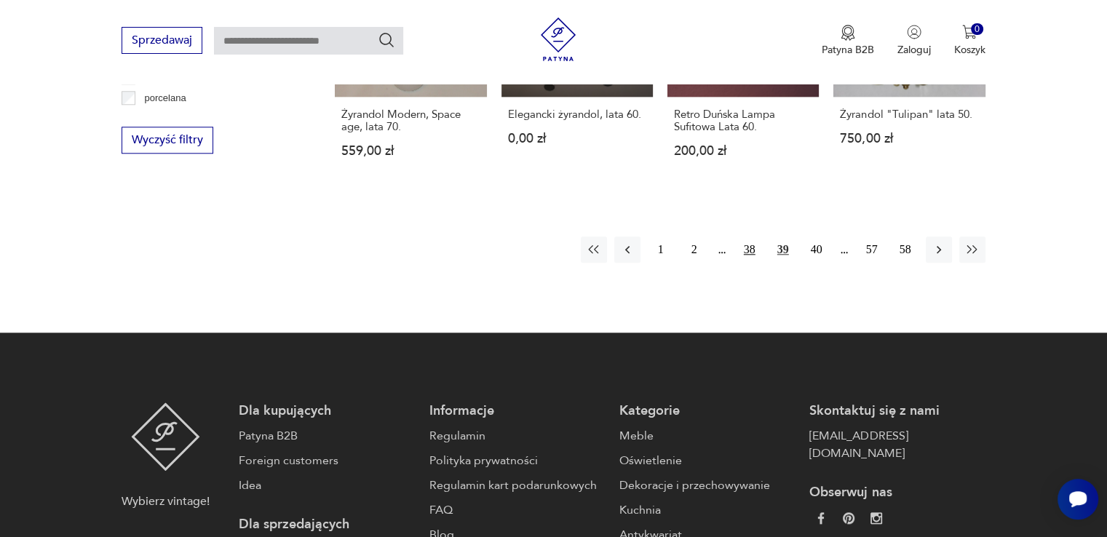
click at [754, 236] on button "38" at bounding box center [749, 249] width 26 height 26
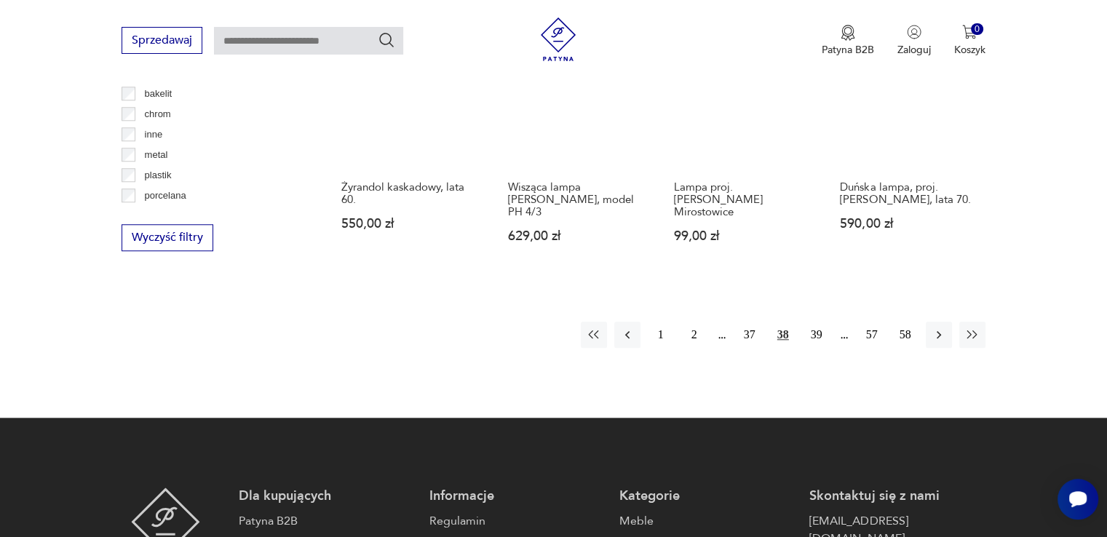
scroll to position [1506, 0]
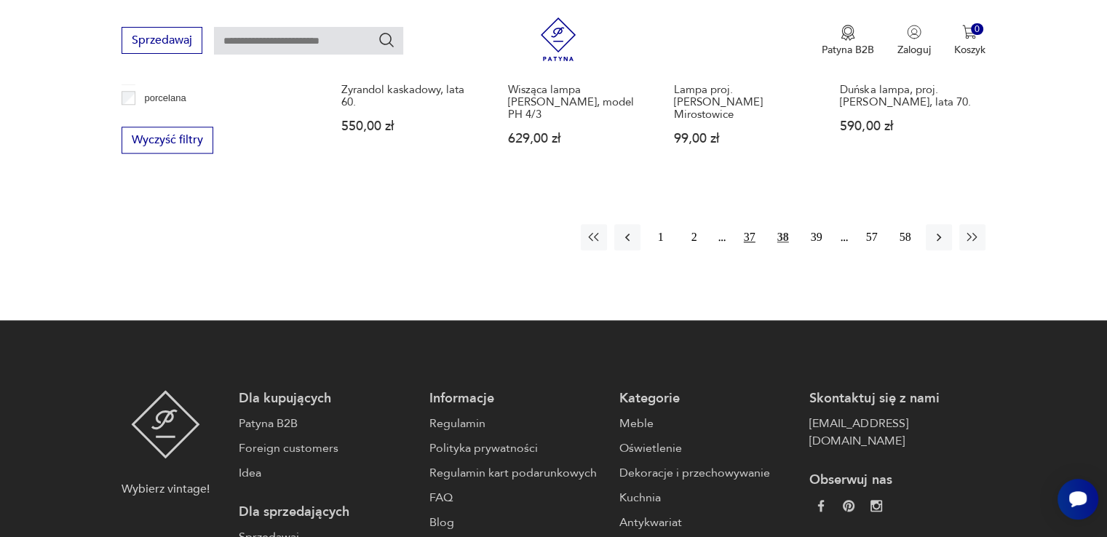
click at [744, 224] on button "37" at bounding box center [749, 237] width 26 height 26
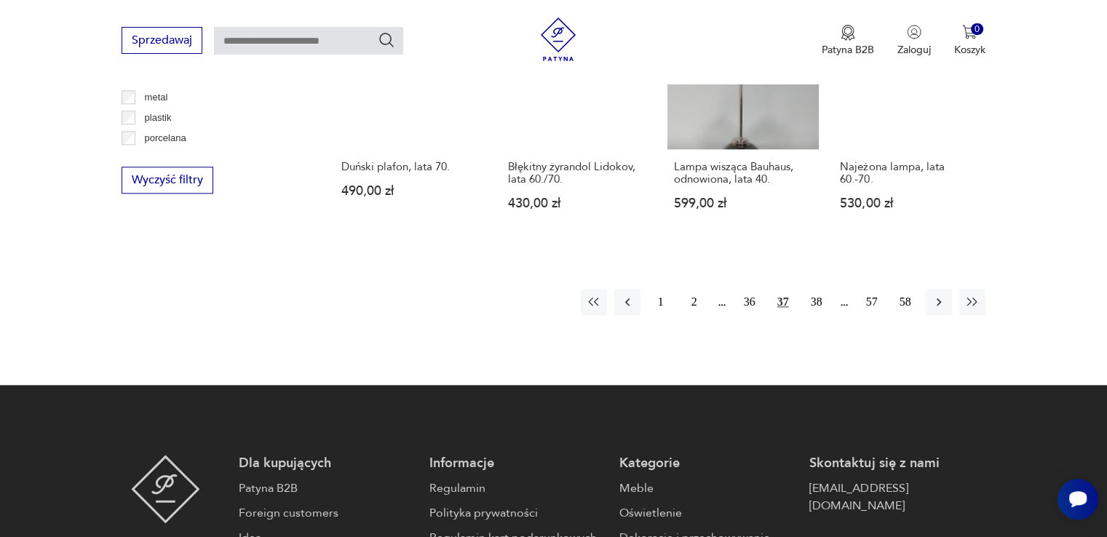
scroll to position [1506, 0]
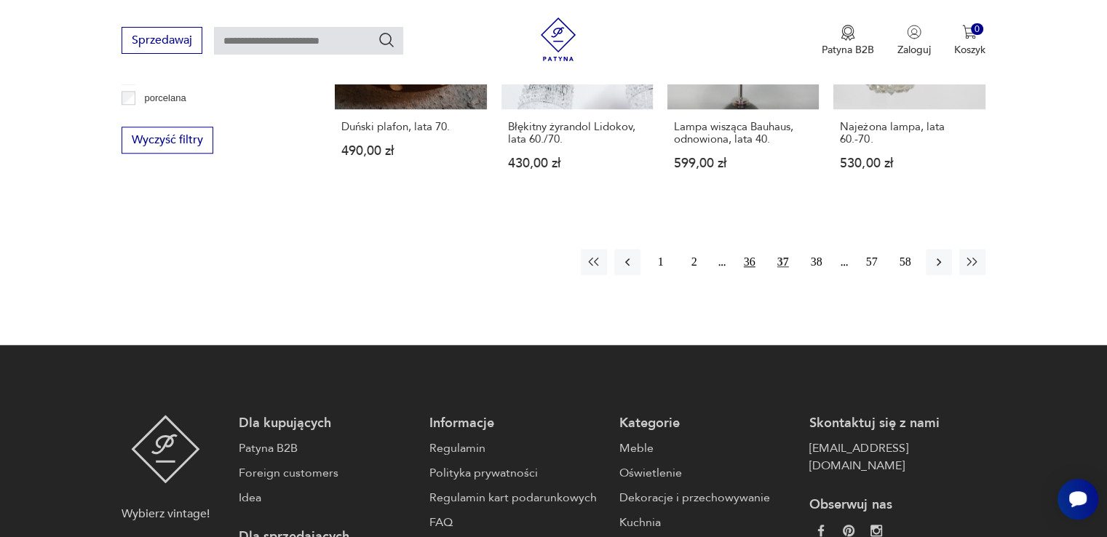
click at [748, 249] on button "36" at bounding box center [749, 262] width 26 height 26
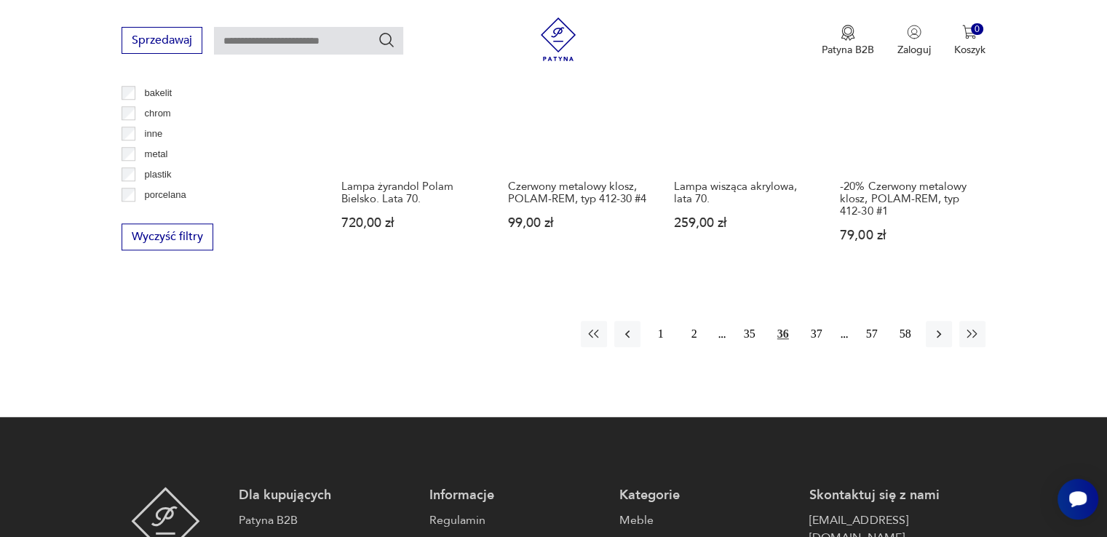
scroll to position [1506, 0]
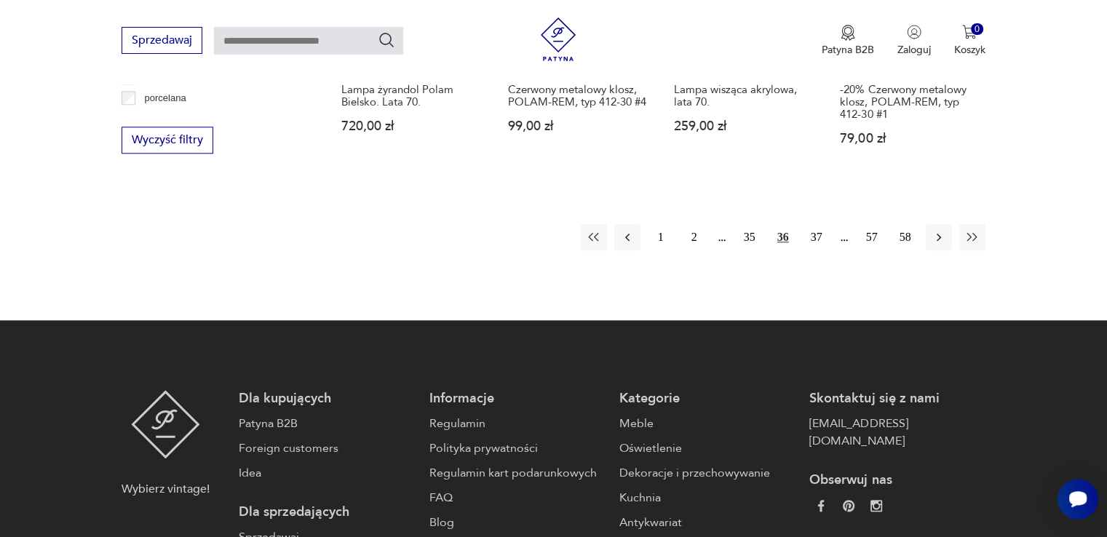
click at [748, 231] on button "35" at bounding box center [749, 237] width 26 height 26
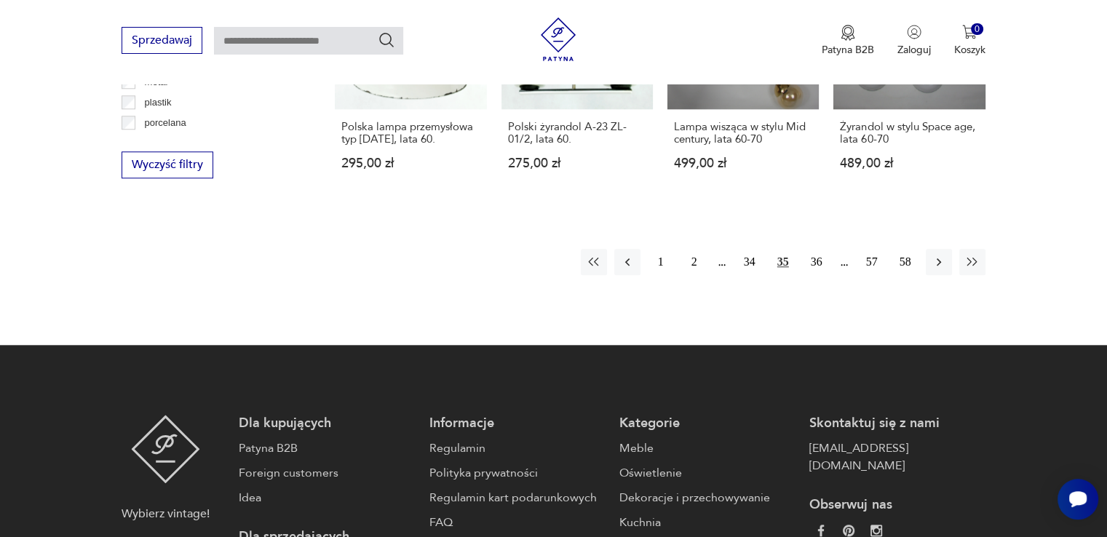
scroll to position [1506, 0]
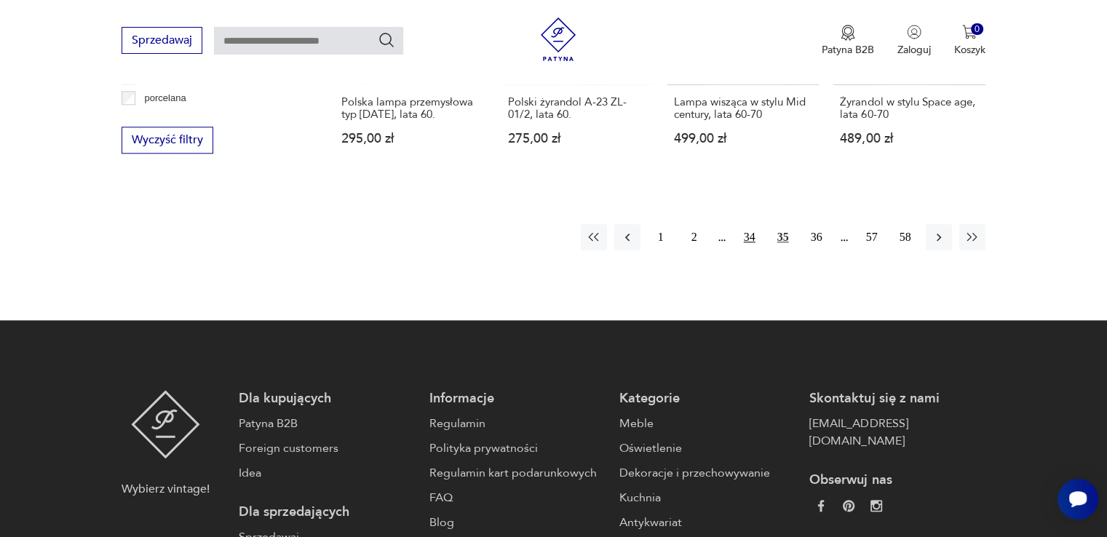
click at [754, 224] on button "34" at bounding box center [749, 237] width 26 height 26
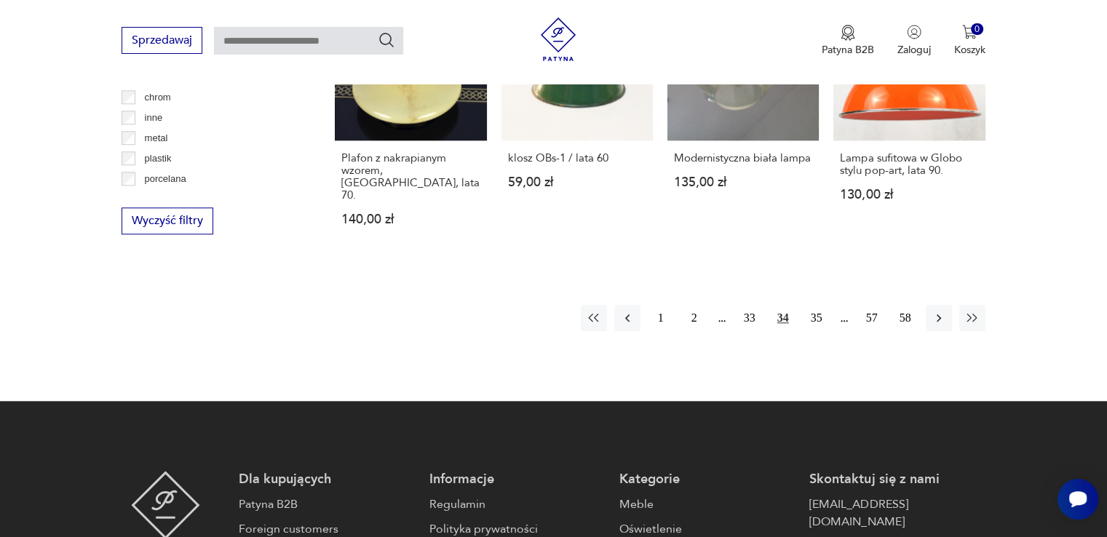
scroll to position [1398, 0]
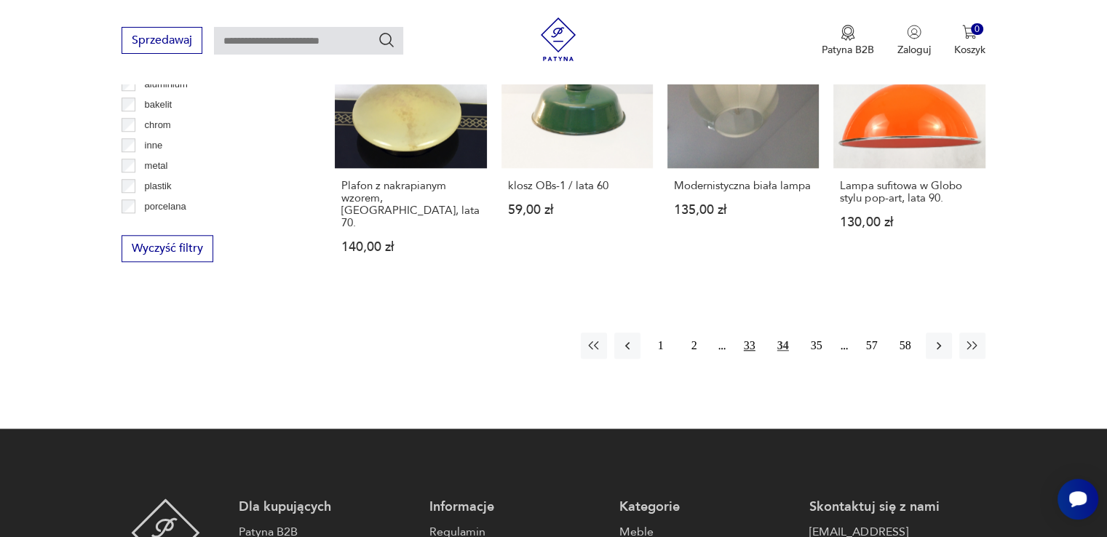
click at [742, 333] on button "33" at bounding box center [749, 346] width 26 height 26
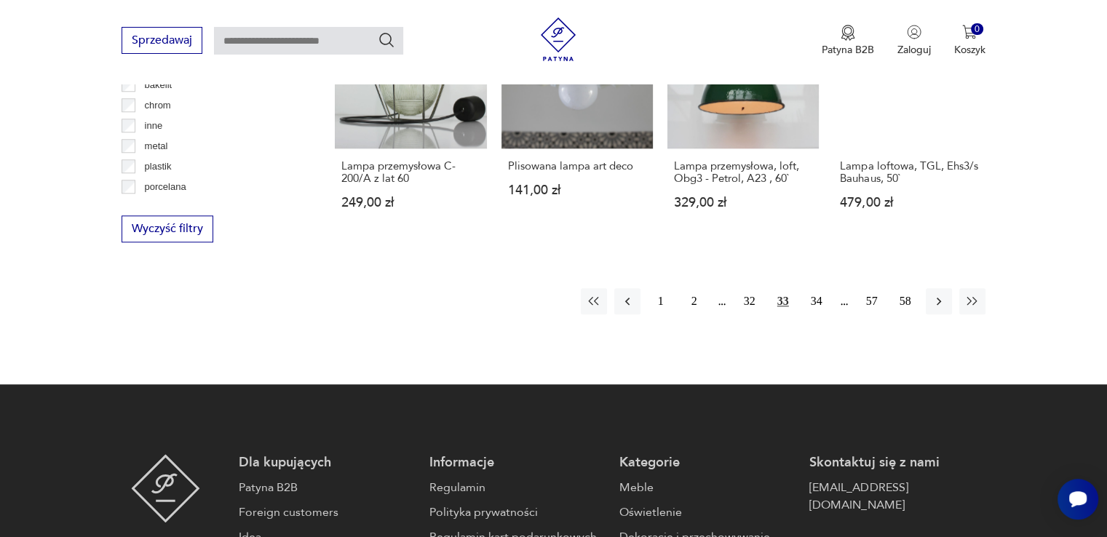
scroll to position [1506, 0]
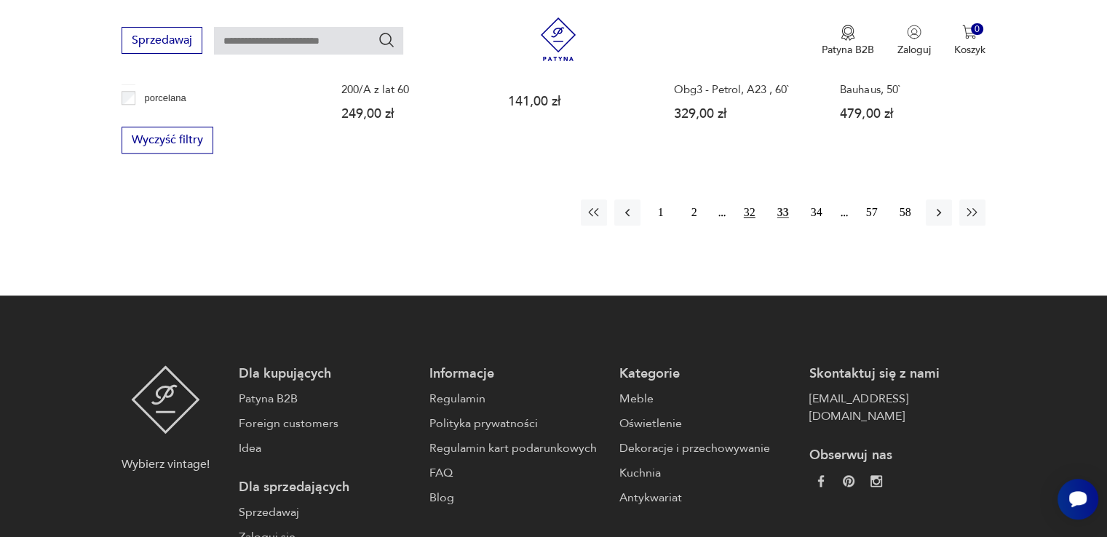
click at [757, 218] on button "32" at bounding box center [749, 212] width 26 height 26
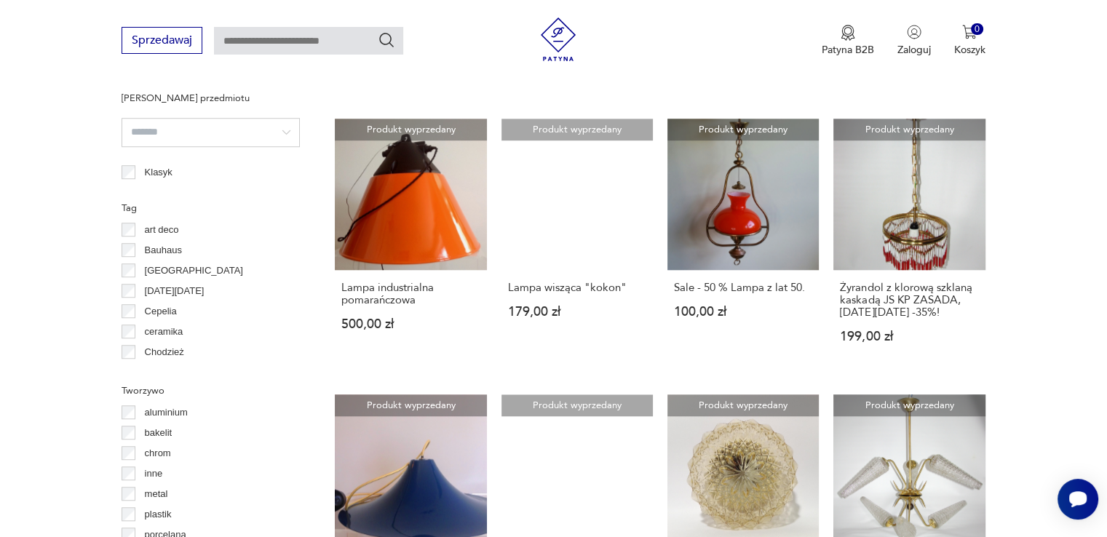
scroll to position [1506, 0]
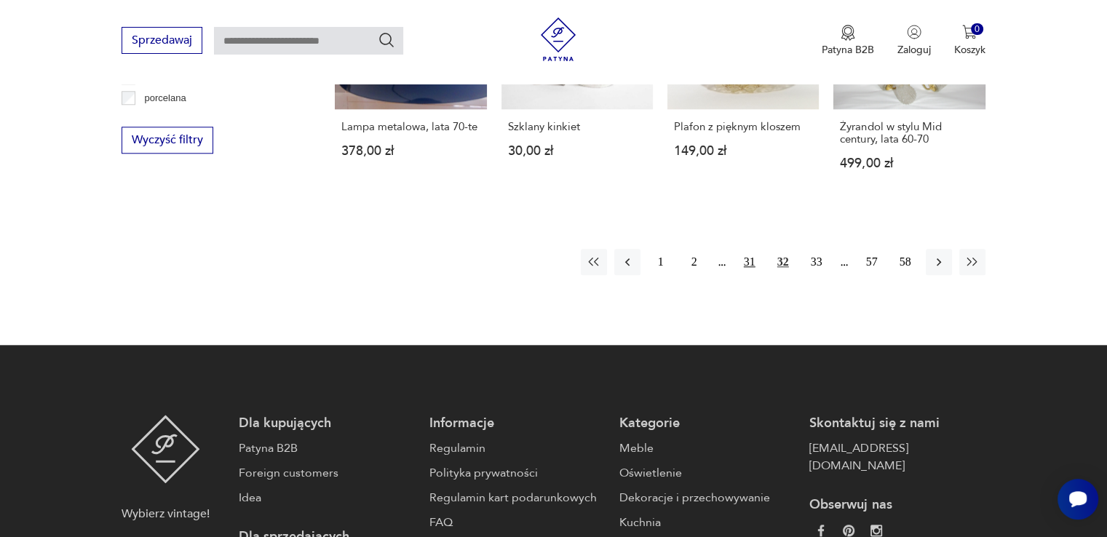
click at [744, 249] on button "31" at bounding box center [749, 262] width 26 height 26
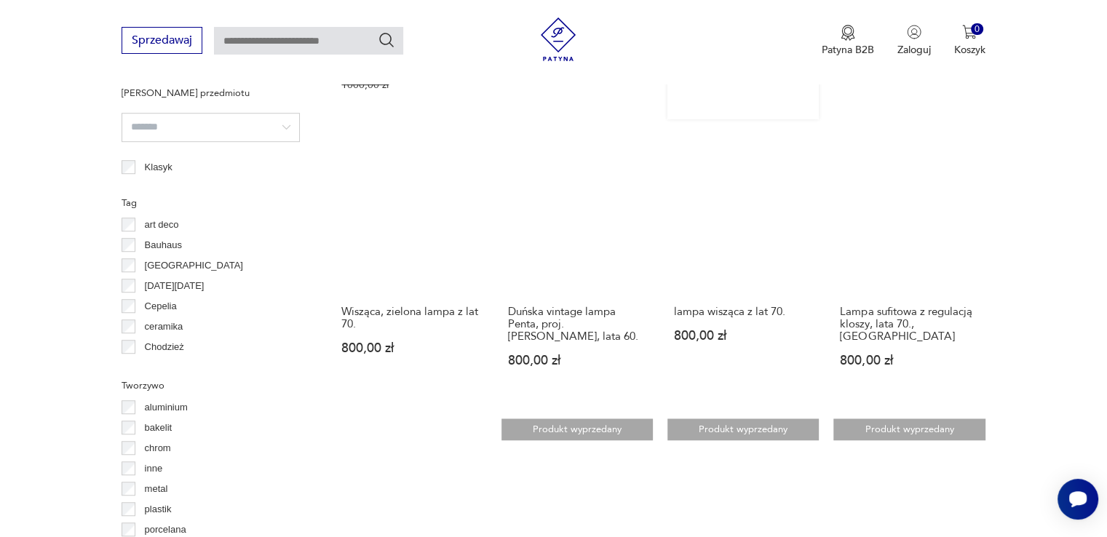
scroll to position [1361, 0]
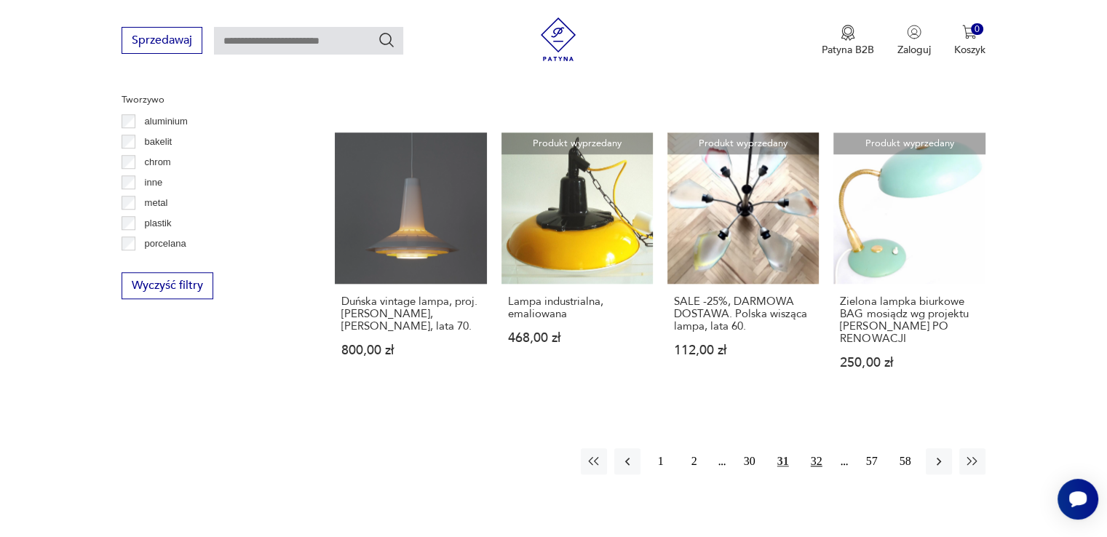
click at [815, 454] on button "32" at bounding box center [816, 461] width 26 height 26
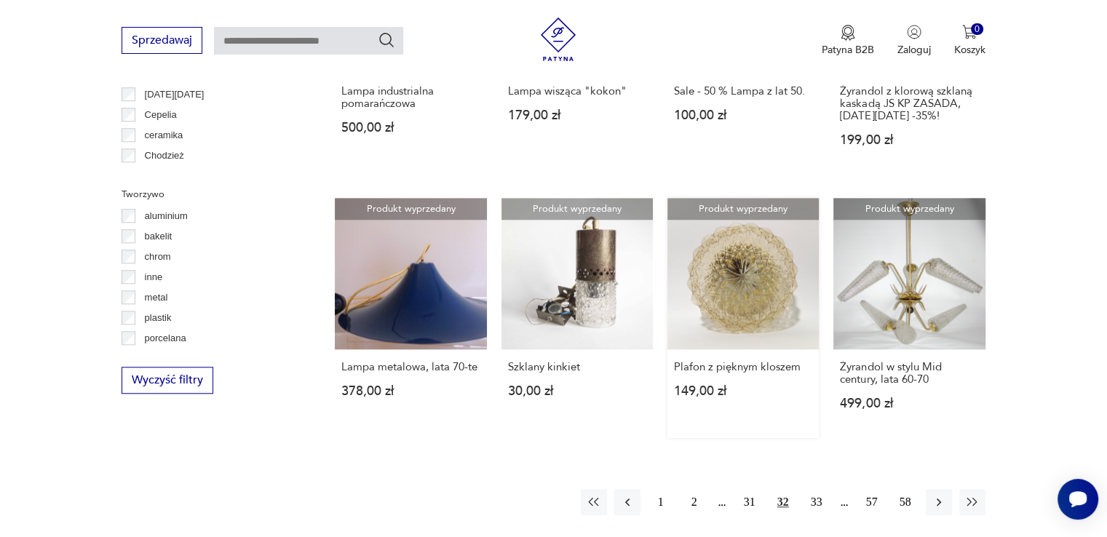
scroll to position [1361, 0]
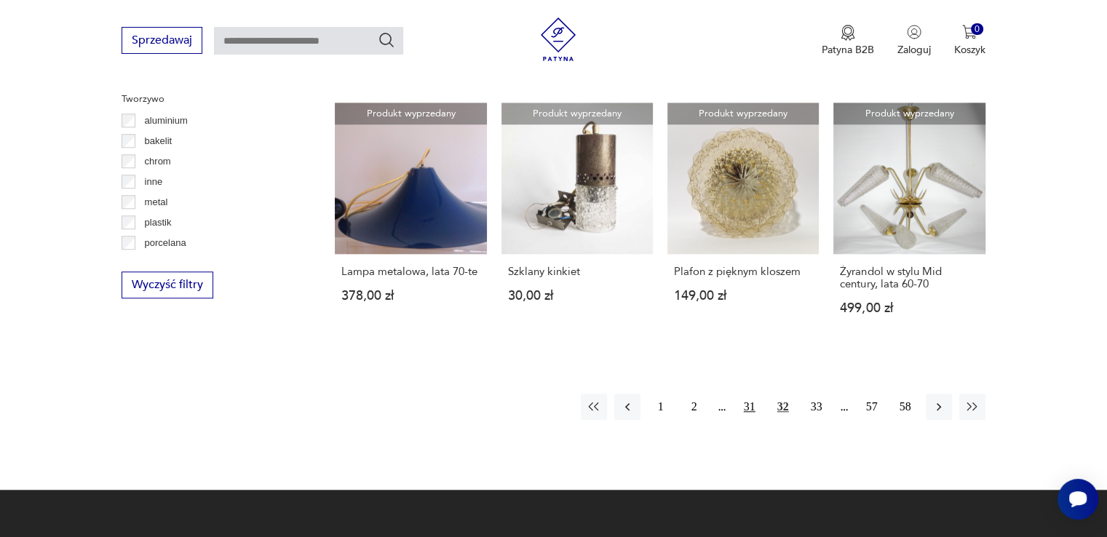
click at [751, 394] on button "31" at bounding box center [749, 407] width 26 height 26
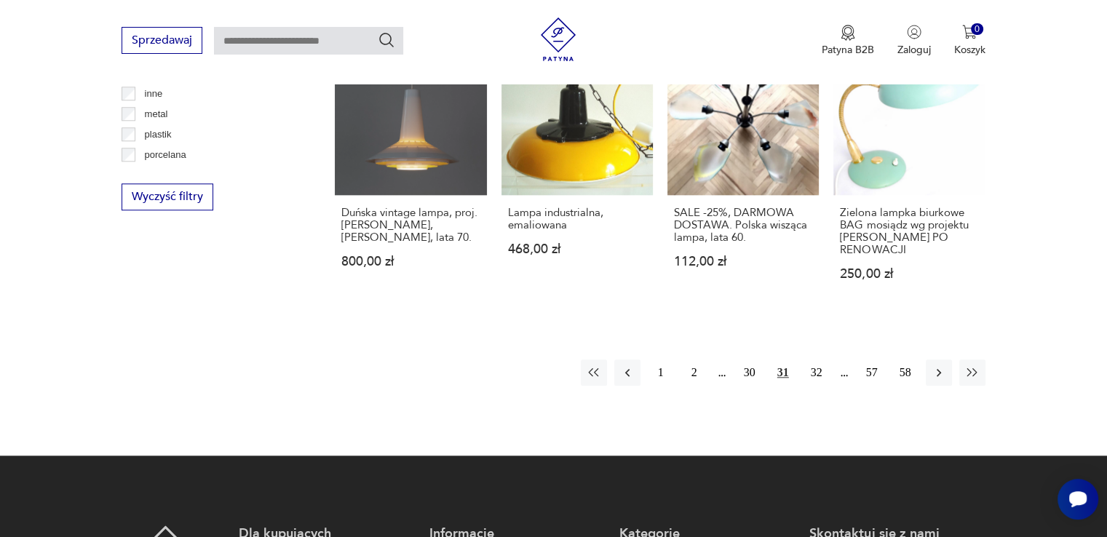
scroll to position [1506, 0]
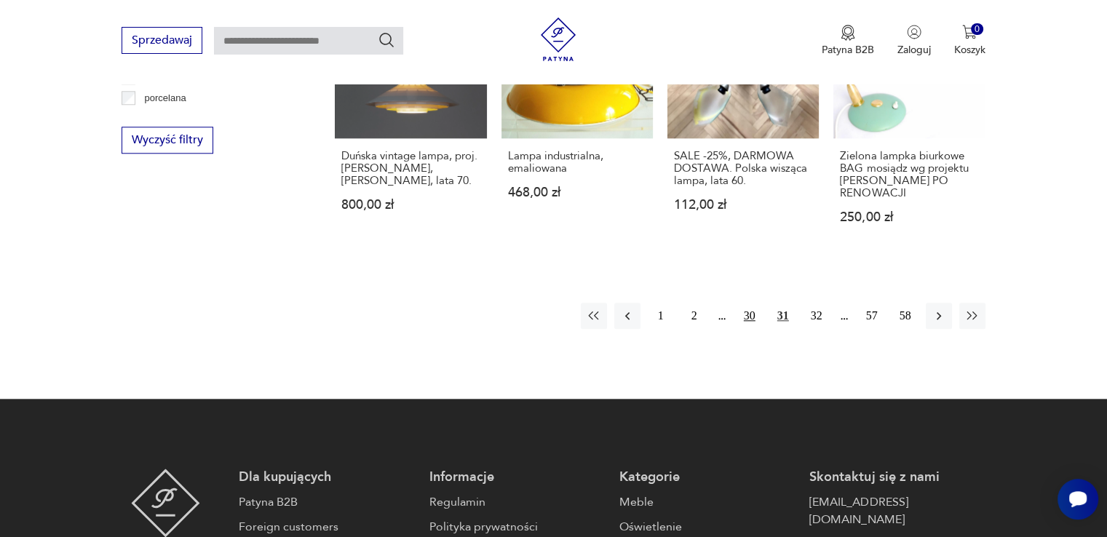
click at [751, 303] on button "30" at bounding box center [749, 316] width 26 height 26
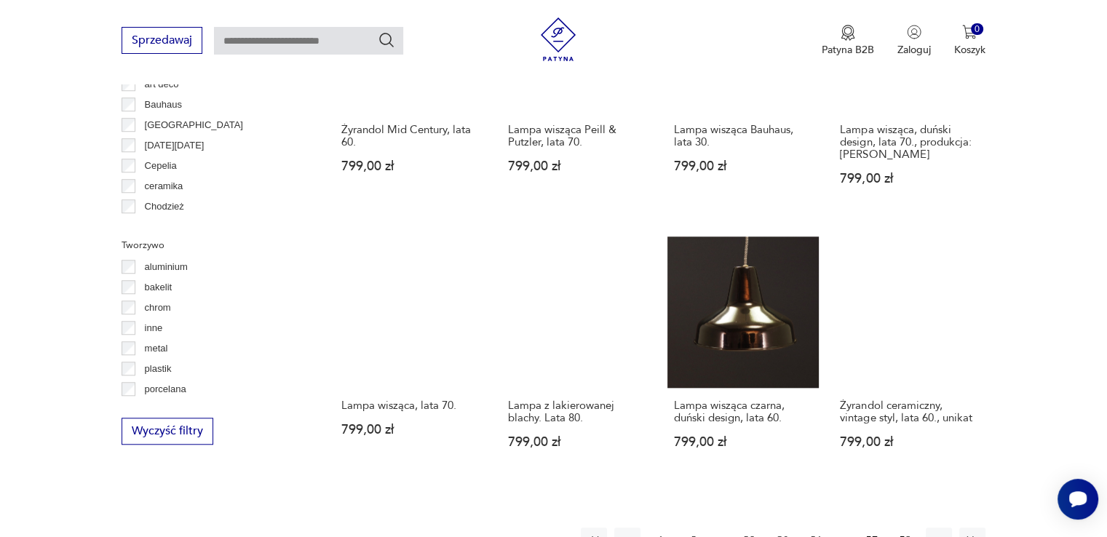
scroll to position [1361, 0]
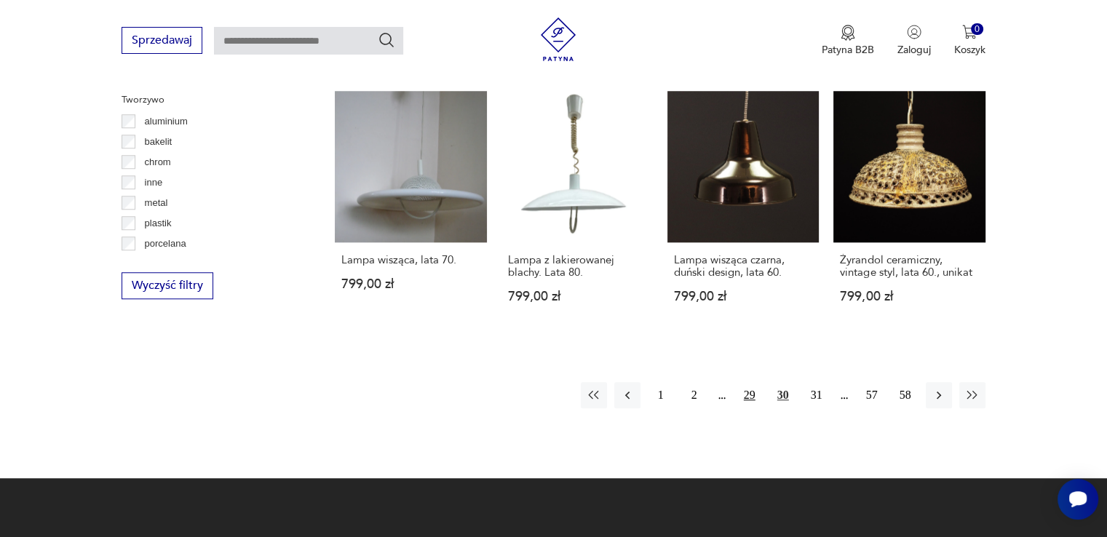
click at [749, 382] on button "29" at bounding box center [749, 395] width 26 height 26
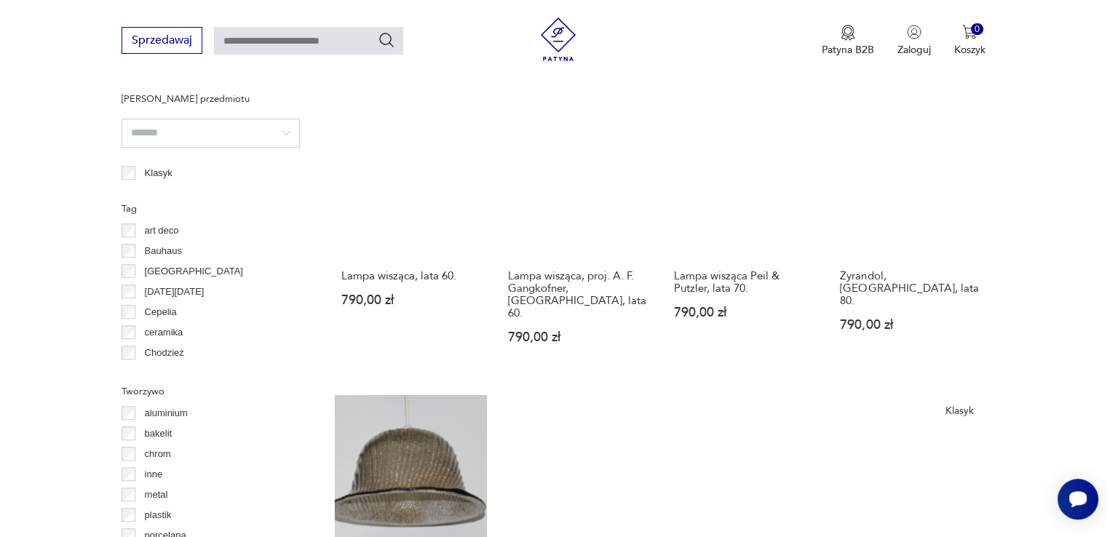
scroll to position [1361, 0]
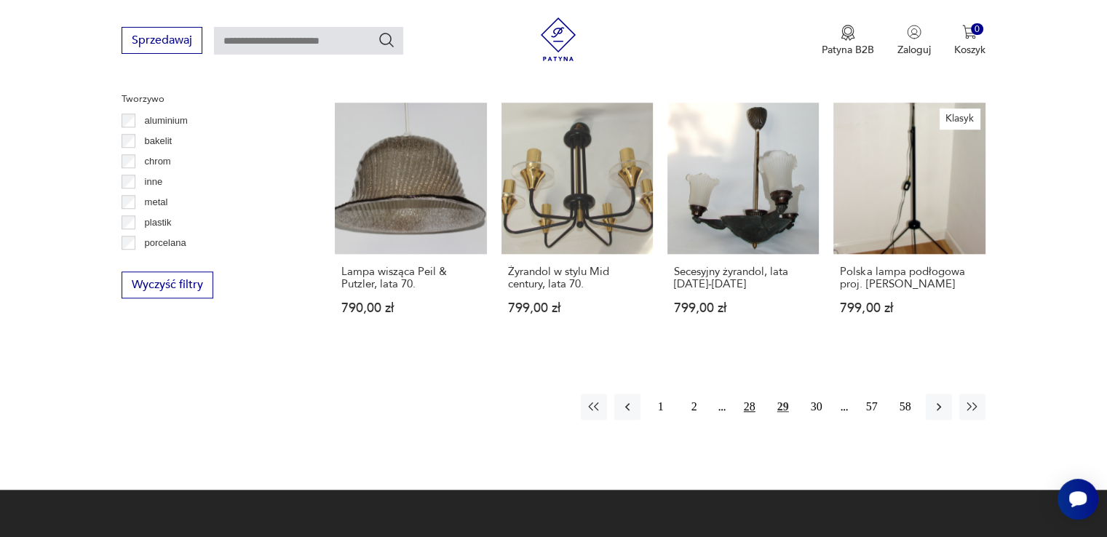
click at [756, 394] on button "28" at bounding box center [749, 407] width 26 height 26
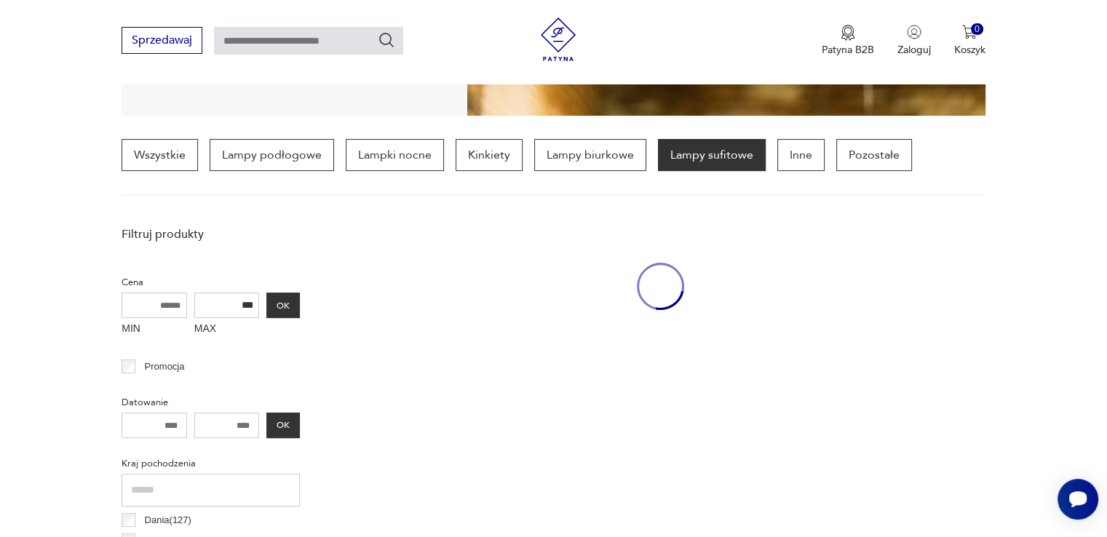
scroll to position [342, 0]
